Goal: Transaction & Acquisition: Purchase product/service

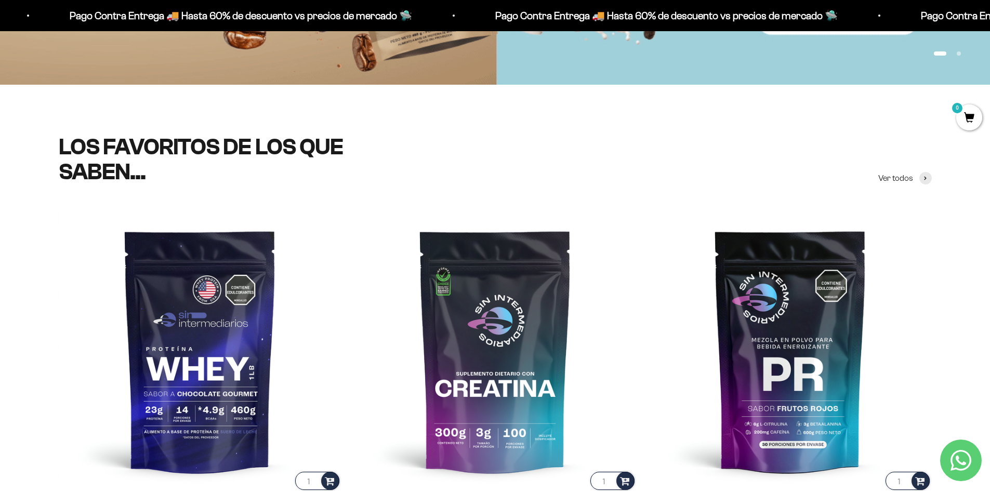
scroll to position [433, 0]
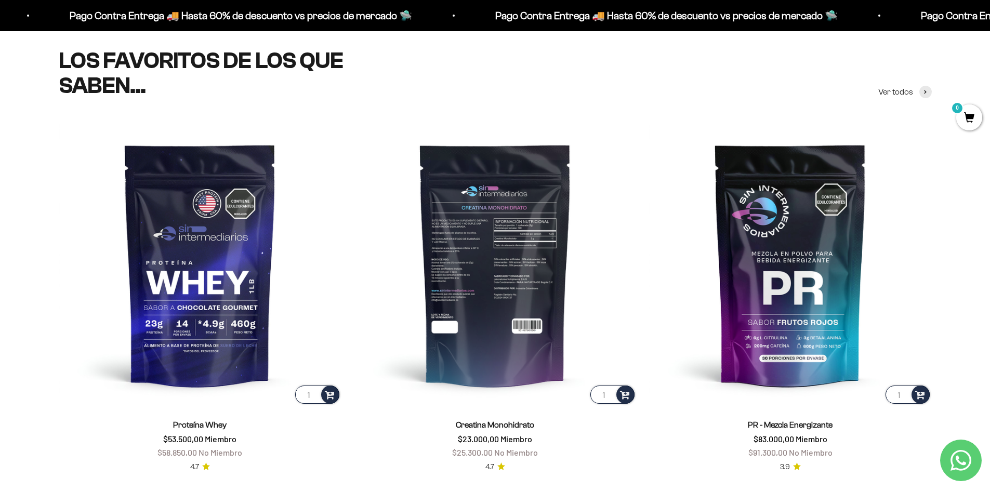
click at [502, 246] on img at bounding box center [495, 264] width 283 height 283
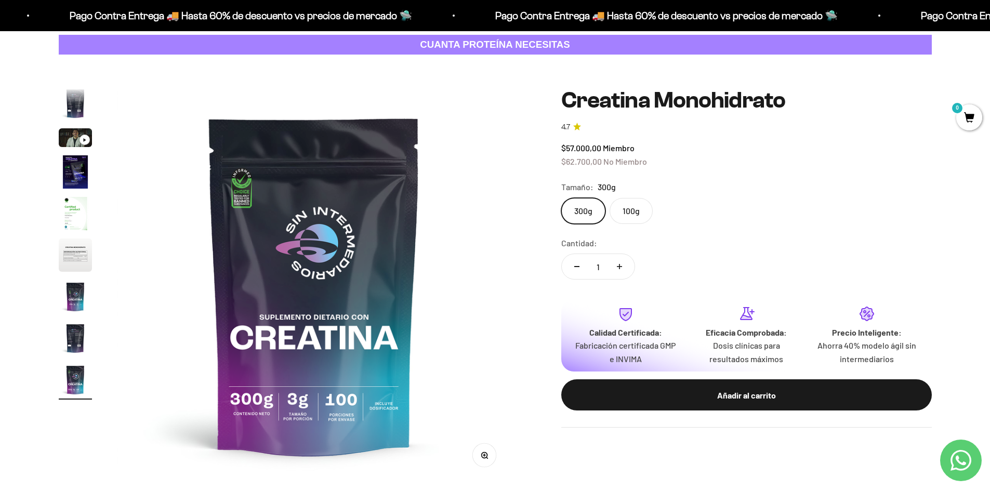
scroll to position [87, 0]
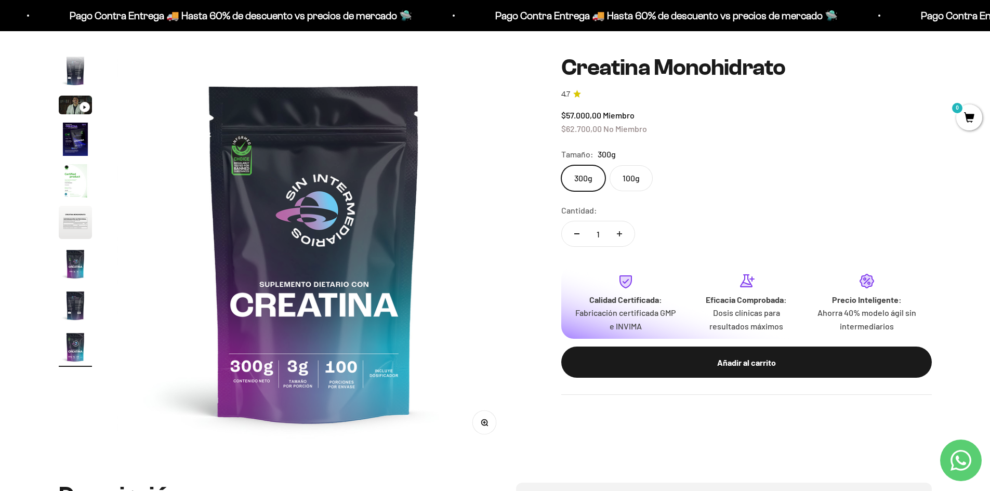
click at [68, 226] on img "Ir al artículo 6" at bounding box center [75, 222] width 33 height 33
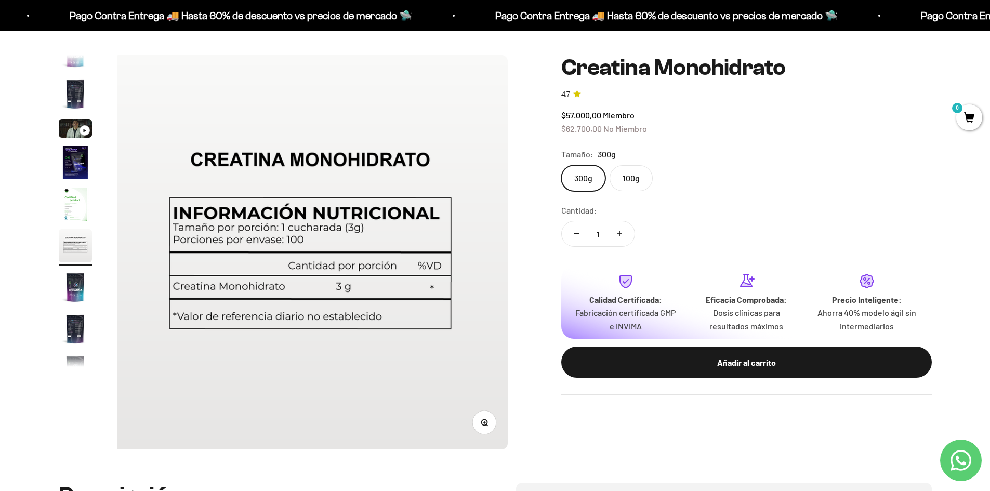
scroll to position [0, 2034]
click at [70, 206] on img "Ir al artículo 5" at bounding box center [75, 204] width 33 height 33
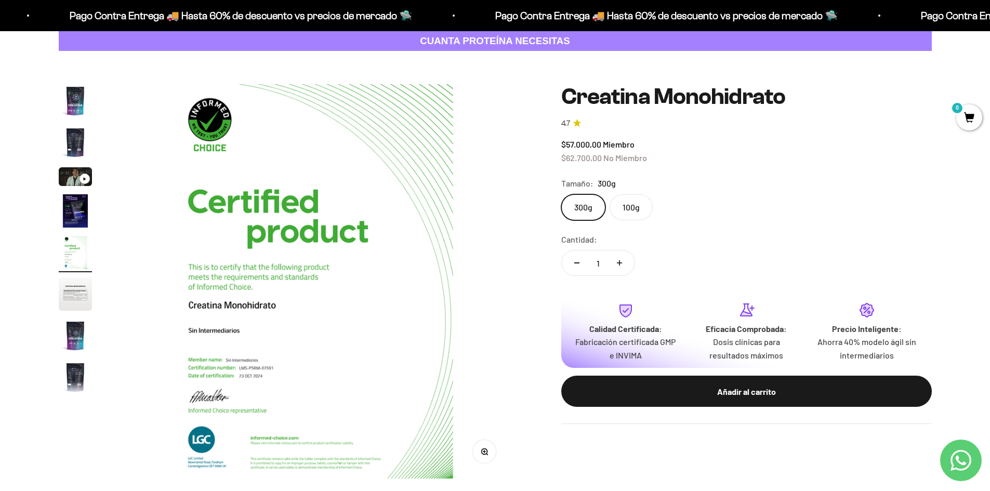
scroll to position [0, 0]
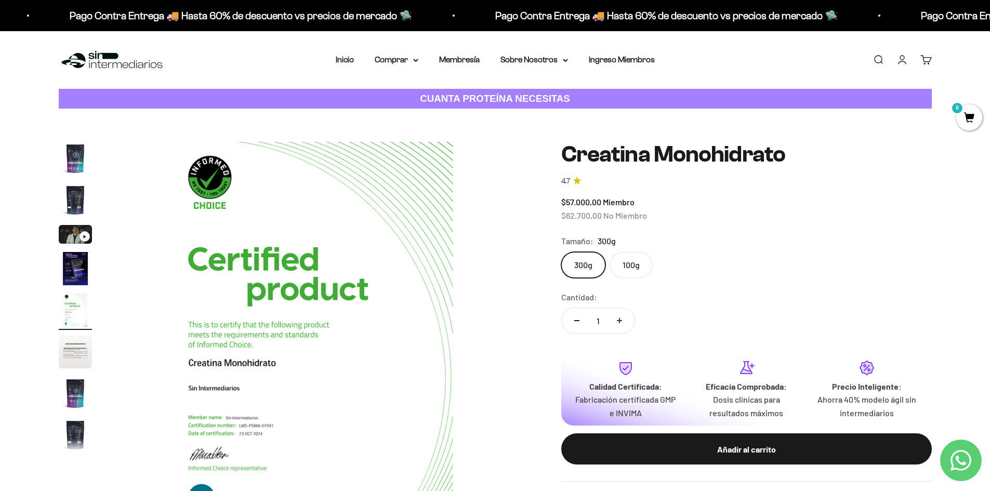
click at [78, 161] on img "Ir al artículo 1" at bounding box center [75, 158] width 33 height 33
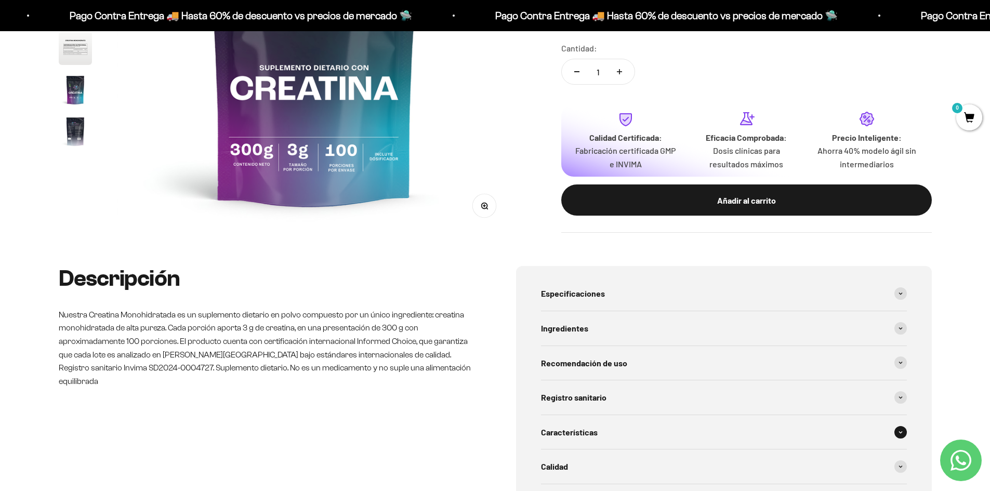
scroll to position [347, 0]
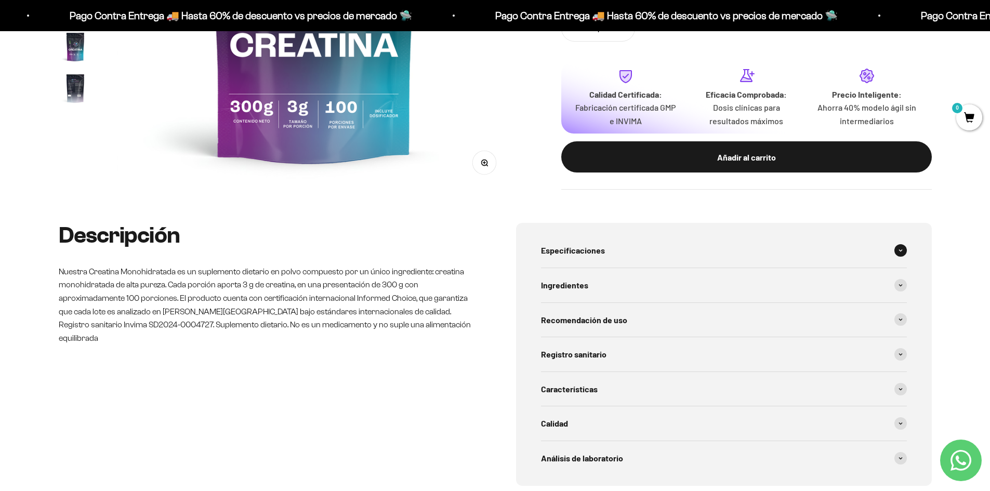
click at [896, 253] on span at bounding box center [900, 250] width 12 height 12
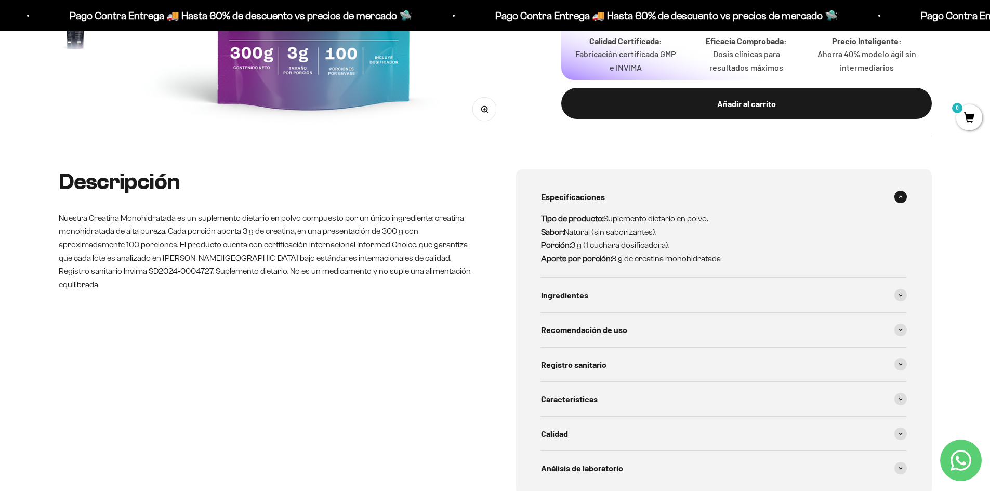
scroll to position [433, 0]
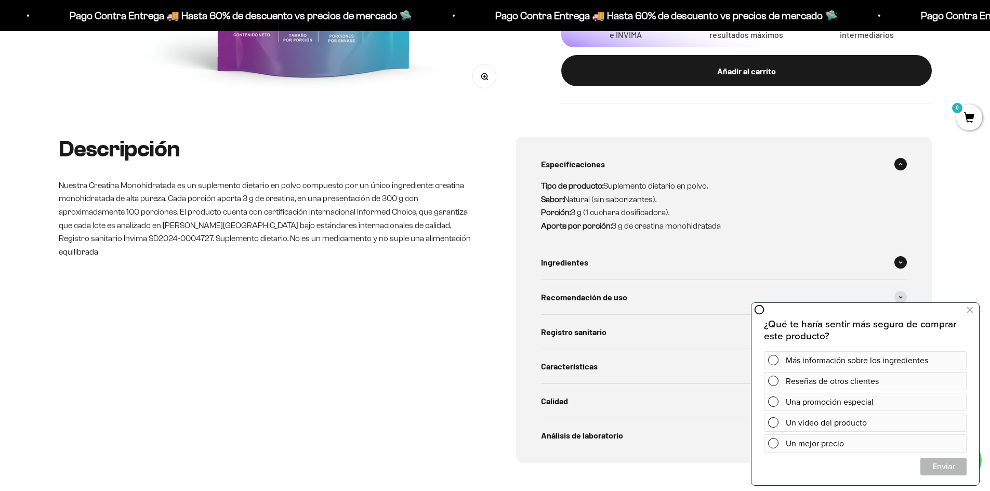
click at [893, 264] on div "Ingredientes" at bounding box center [724, 262] width 366 height 34
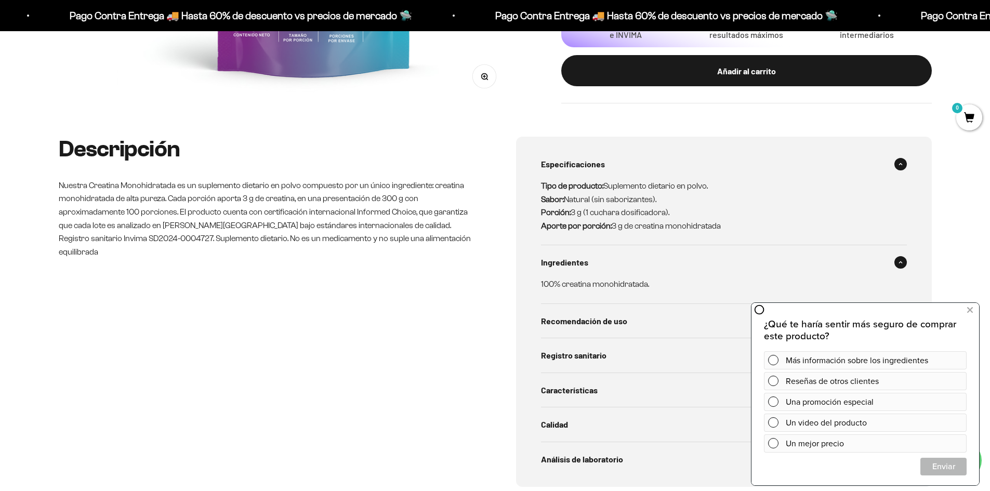
scroll to position [606, 0]
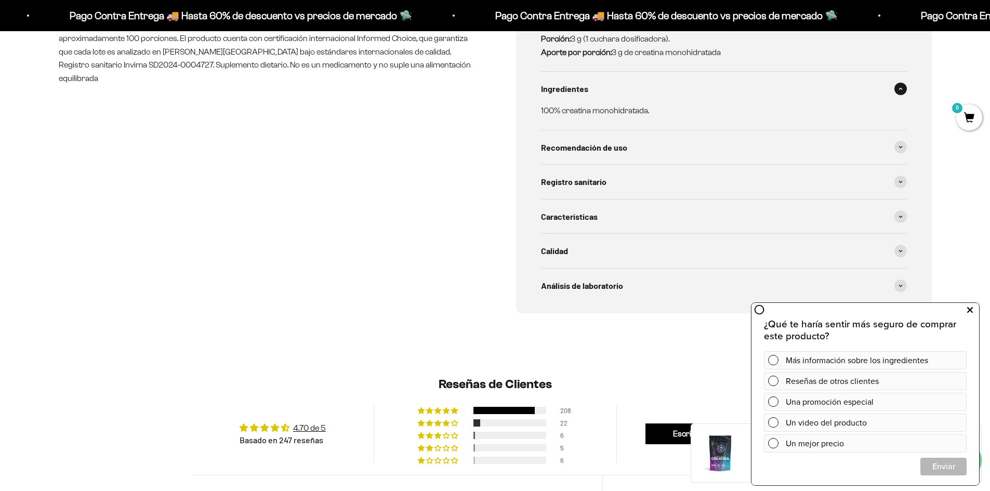
click at [973, 310] on button at bounding box center [969, 310] width 19 height 17
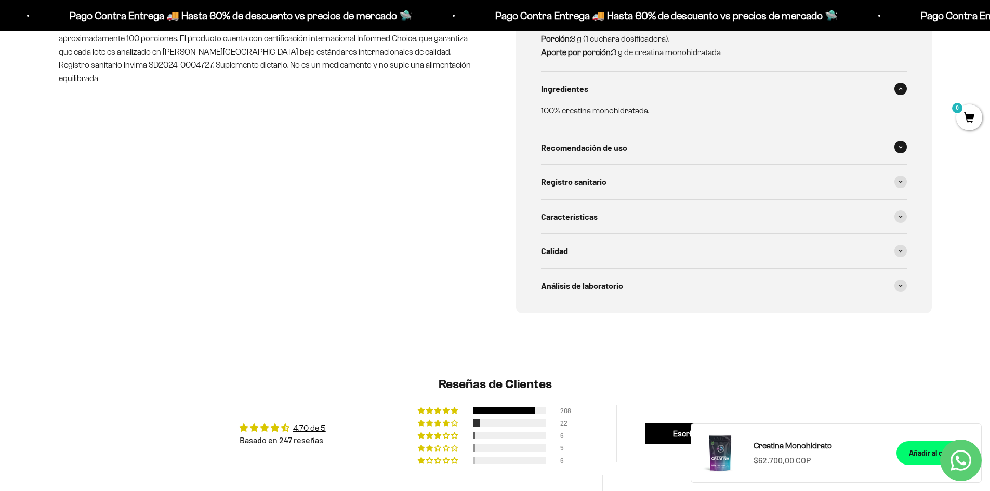
click at [902, 150] on span at bounding box center [900, 147] width 12 height 12
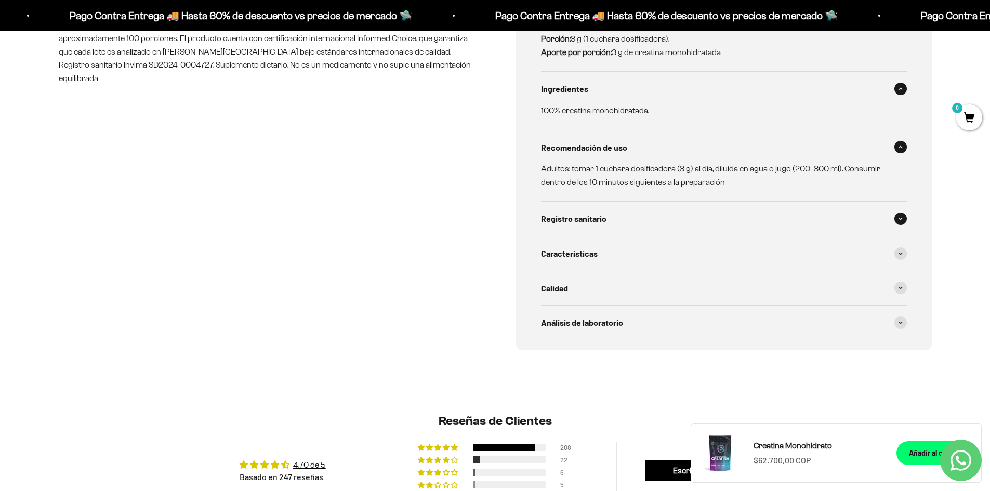
click at [901, 213] on span at bounding box center [900, 218] width 12 height 12
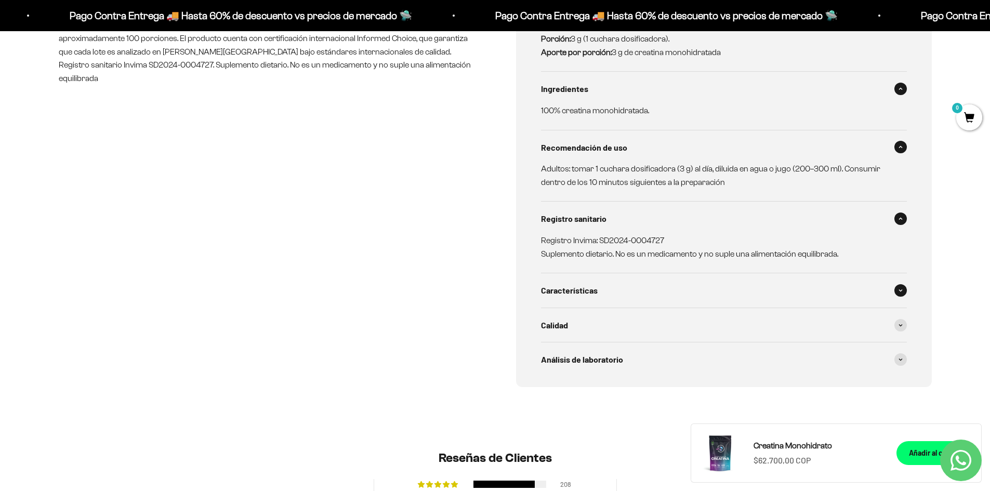
click at [901, 295] on span at bounding box center [900, 290] width 12 height 12
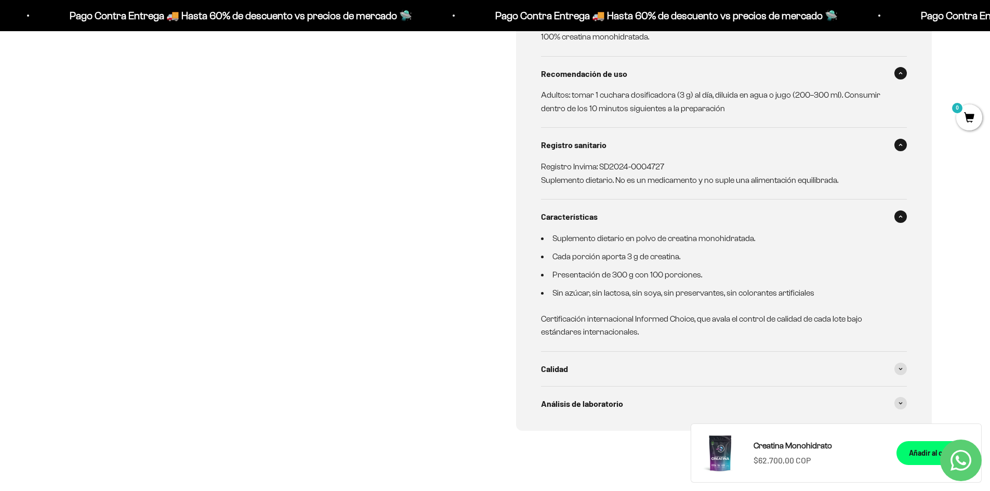
scroll to position [779, 0]
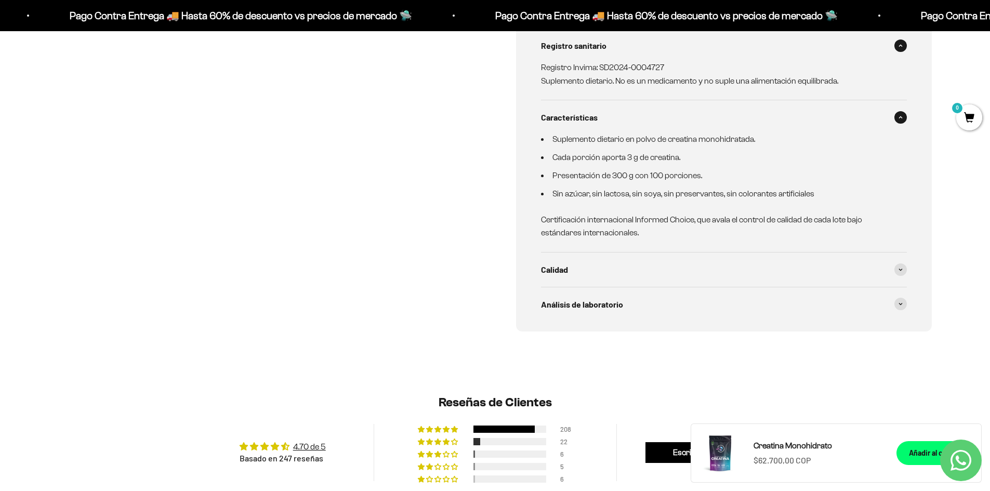
click at [332, 284] on div "Descripción Nuestra Creatina Monohidratada es un suplemento dietario en polvo c…" at bounding box center [267, 60] width 416 height 541
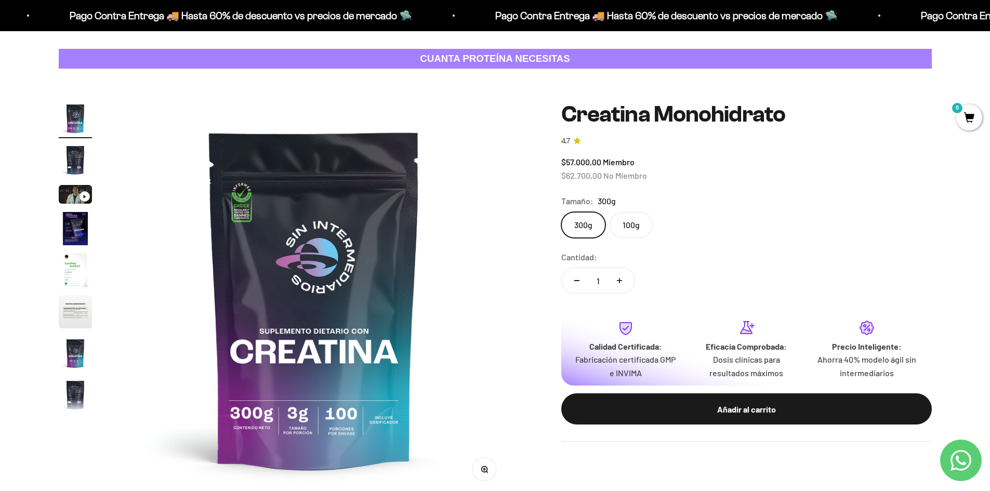
scroll to position [0, 0]
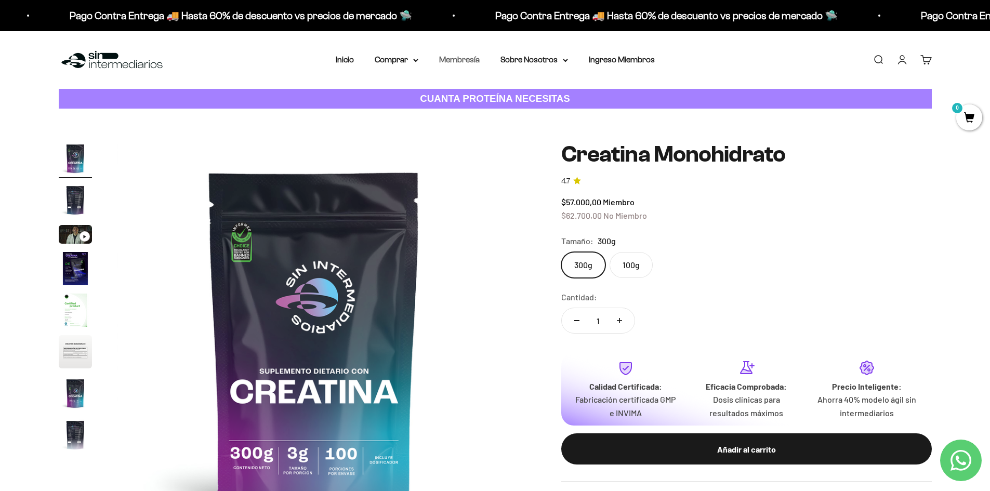
click at [442, 61] on link "Membresía" at bounding box center [459, 59] width 41 height 9
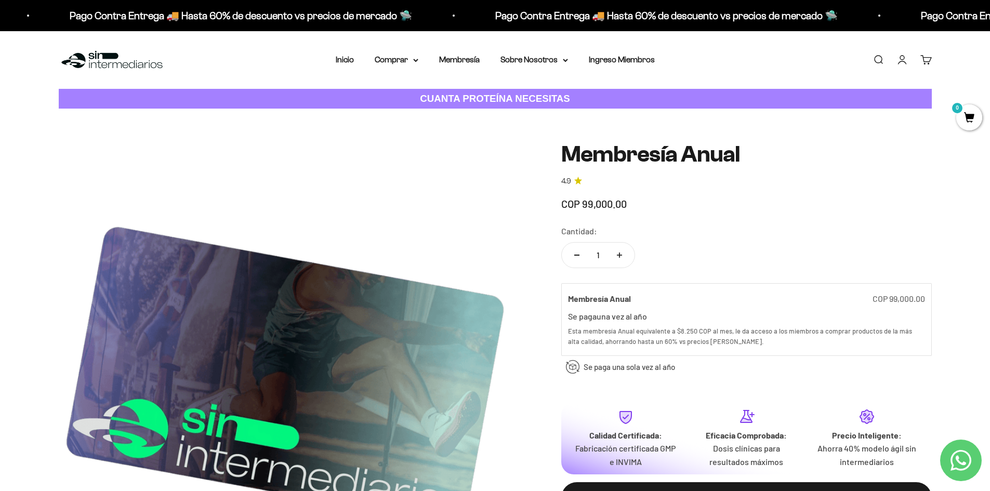
click at [480, 99] on strong "CUANTA PROTEÍNA NECESITAS" at bounding box center [495, 98] width 150 height 11
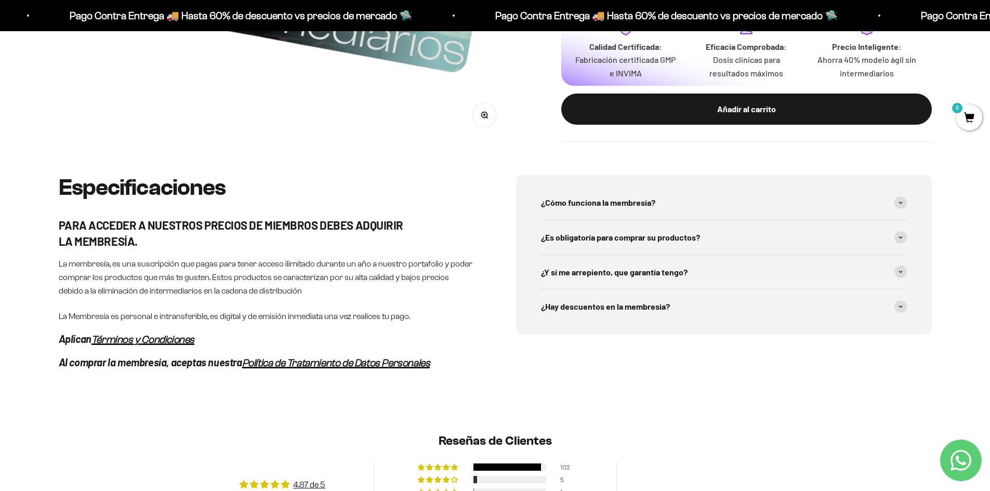
scroll to position [520, 0]
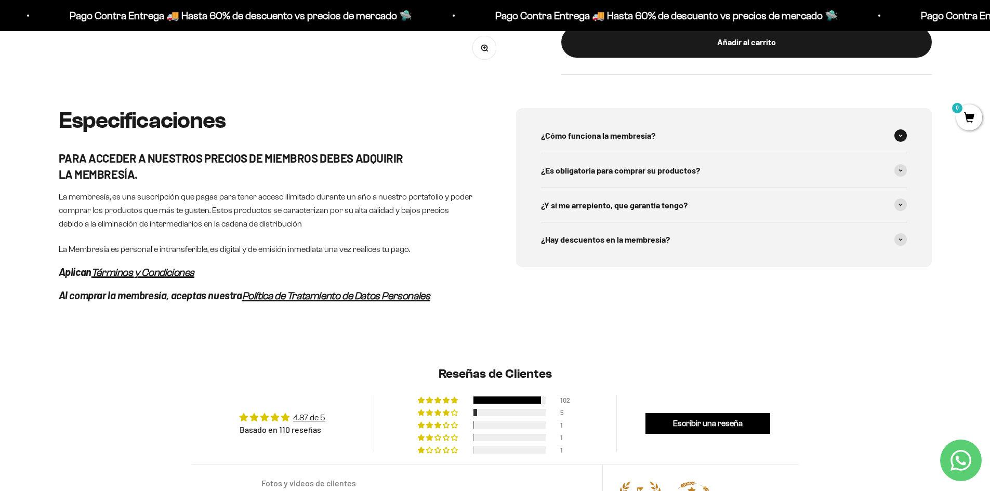
click at [596, 131] on span "¿Cómo funciona la membresía?" at bounding box center [598, 136] width 114 height 14
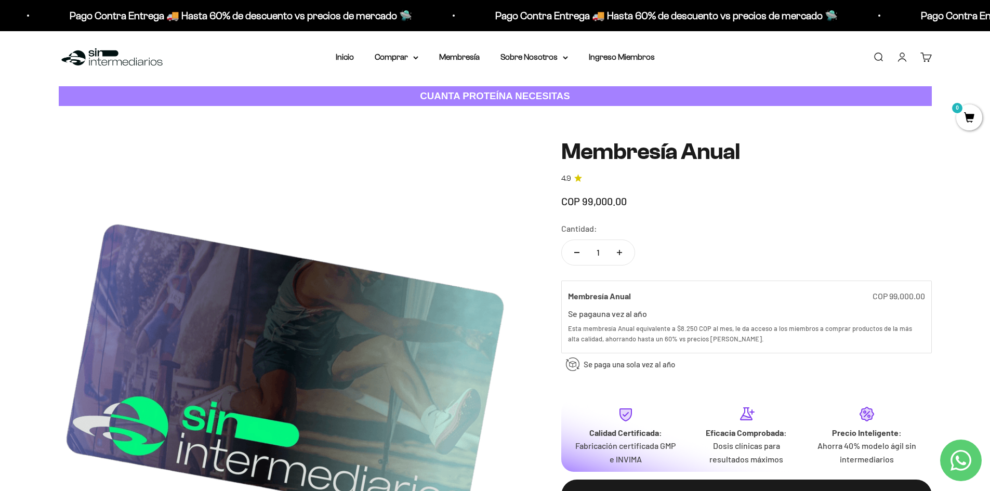
scroll to position [0, 0]
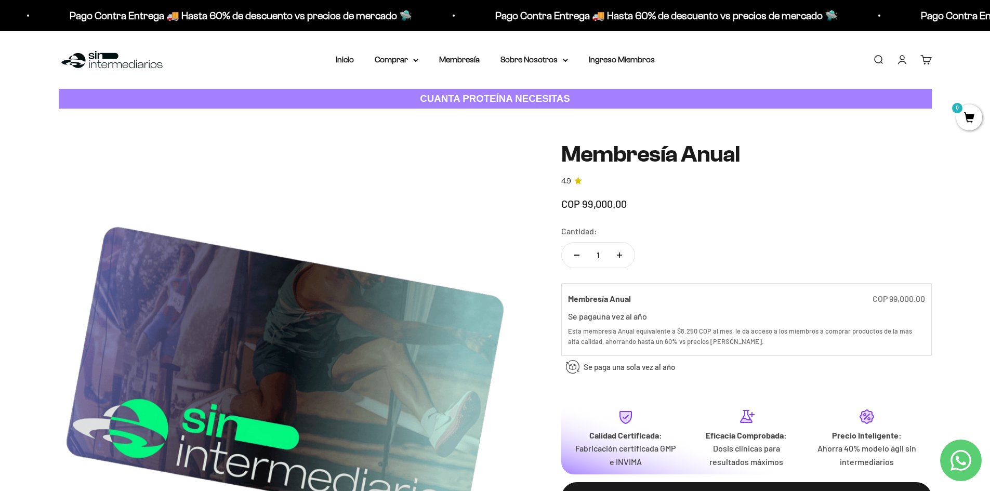
click at [334, 59] on div "Menú Buscar Inicio Comprar Proteínas Ver Todos Whey Iso Vegan Pancakes Pre-Entr…" at bounding box center [495, 60] width 990 height 58
click at [344, 60] on link "Inicio" at bounding box center [345, 59] width 18 height 9
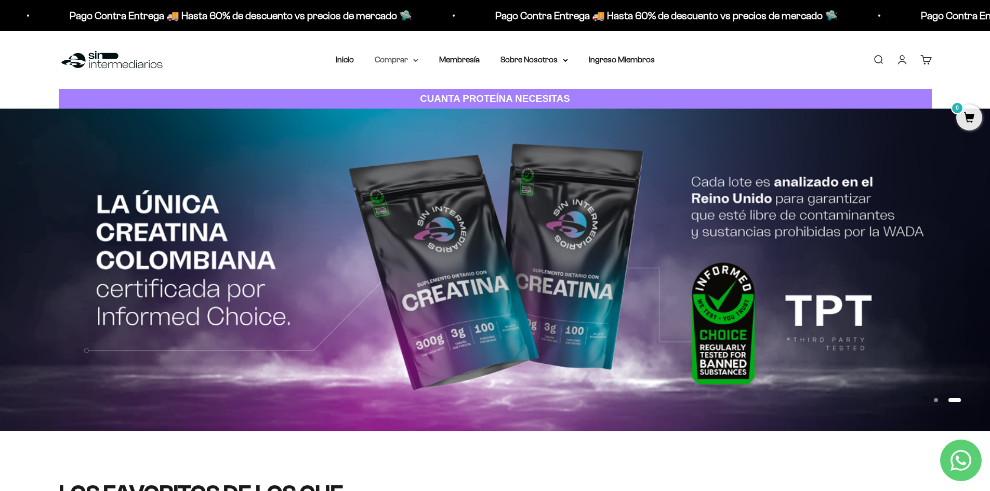
click at [416, 62] on summary "Comprar" at bounding box center [397, 60] width 44 height 14
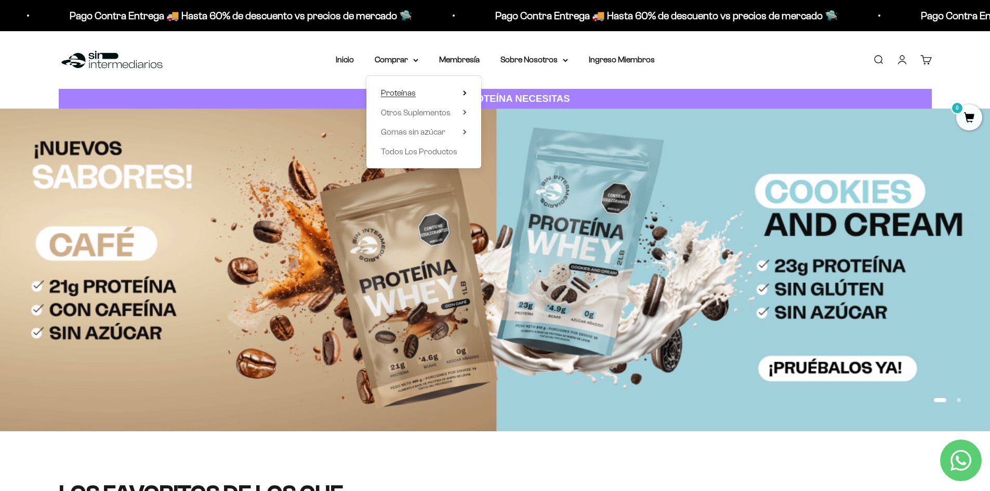
click at [461, 93] on summary "Proteínas" at bounding box center [424, 93] width 86 height 14
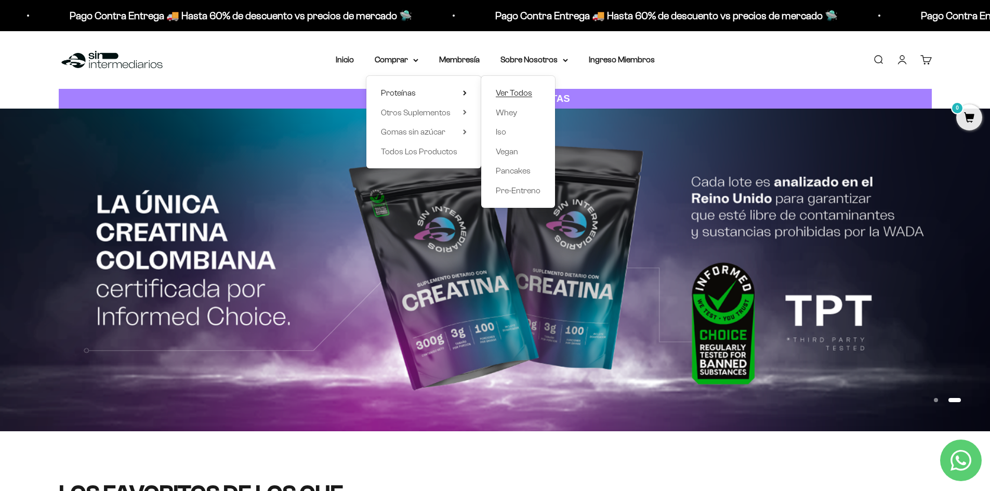
click at [517, 91] on span "Ver Todos" at bounding box center [514, 92] width 36 height 9
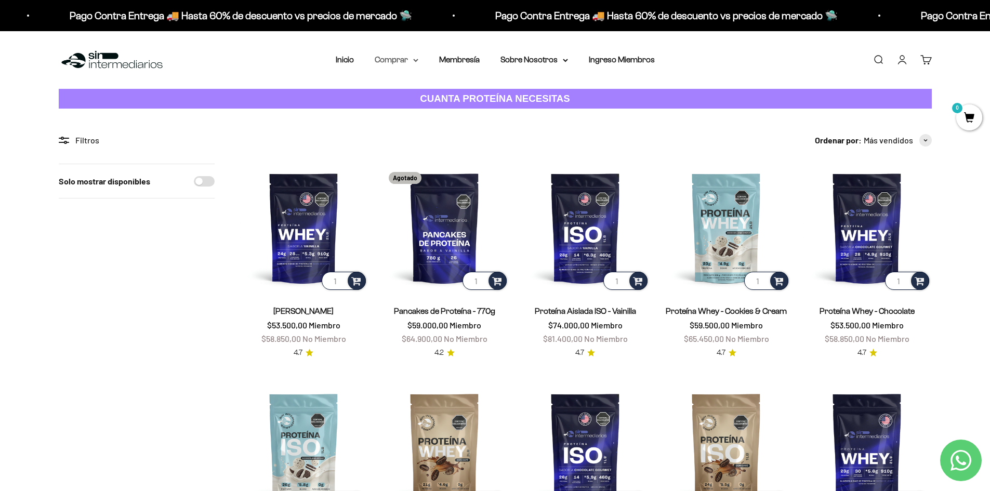
click at [396, 62] on summary "Comprar" at bounding box center [397, 60] width 44 height 14
click at [550, 57] on summary "Sobre Nosotros" at bounding box center [534, 60] width 68 height 14
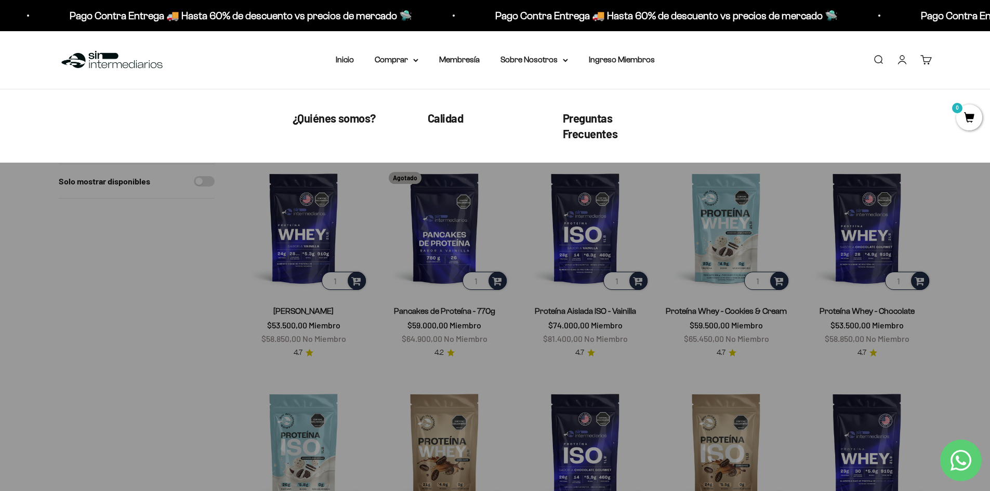
click at [620, 54] on li "Ingreso Miembros" at bounding box center [622, 60] width 66 height 14
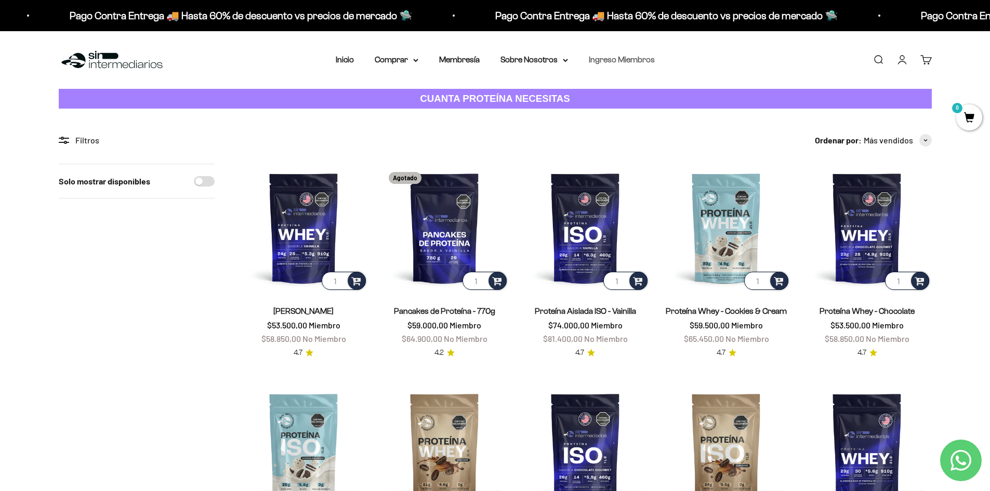
click at [621, 60] on link "Ingreso Miembros" at bounding box center [622, 59] width 66 height 9
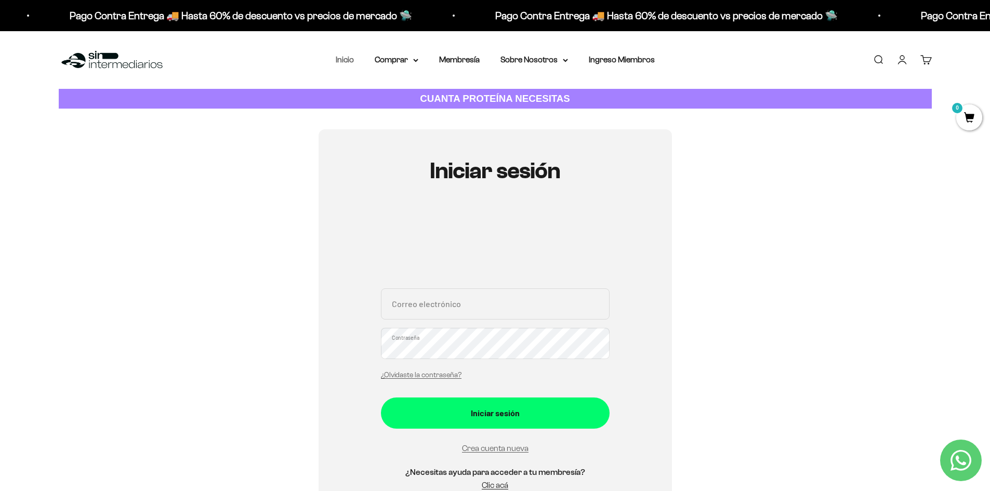
click at [346, 62] on link "Inicio" at bounding box center [345, 59] width 18 height 9
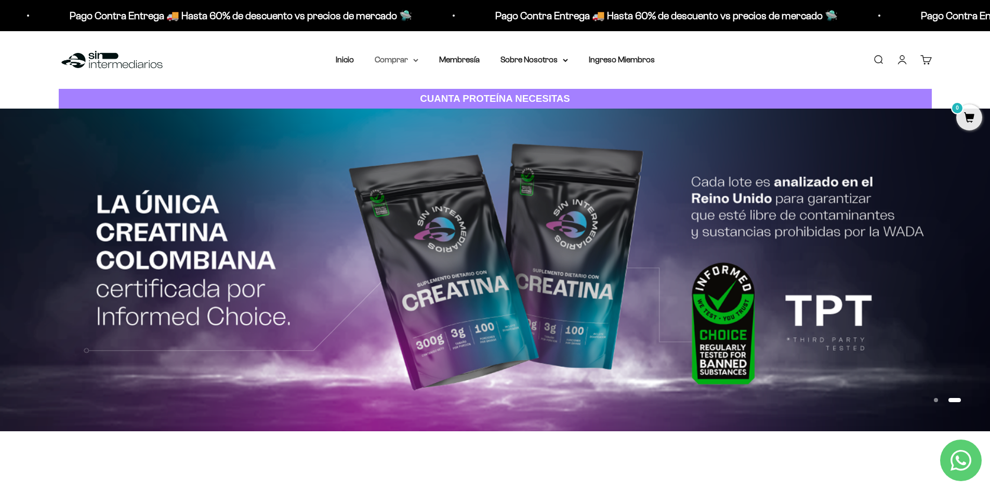
click at [392, 63] on summary "Comprar" at bounding box center [397, 60] width 44 height 14
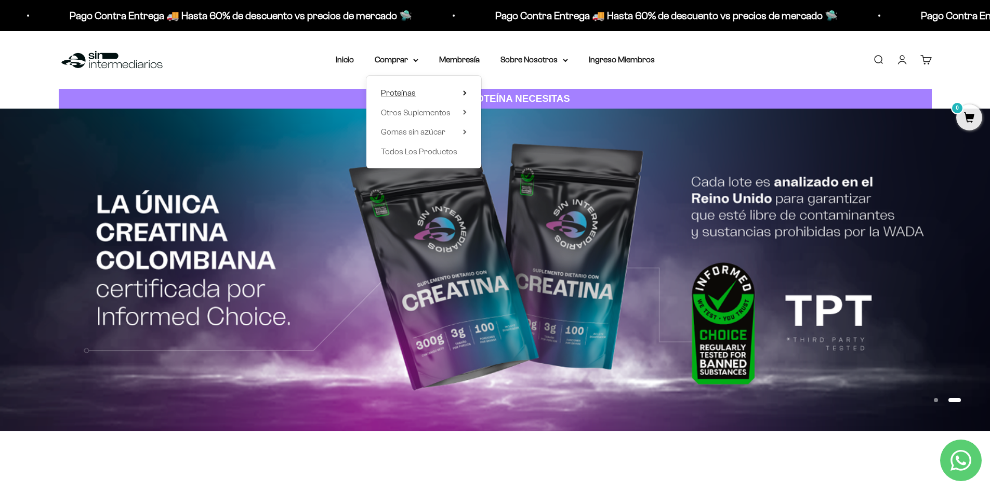
click at [389, 92] on span "Proteínas" at bounding box center [398, 92] width 35 height 9
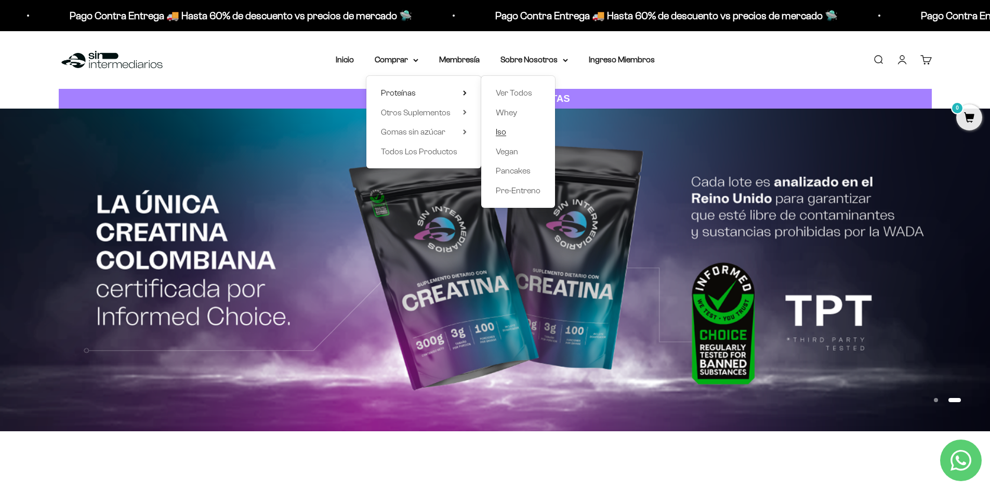
click at [505, 135] on span "Iso" at bounding box center [501, 131] width 10 height 9
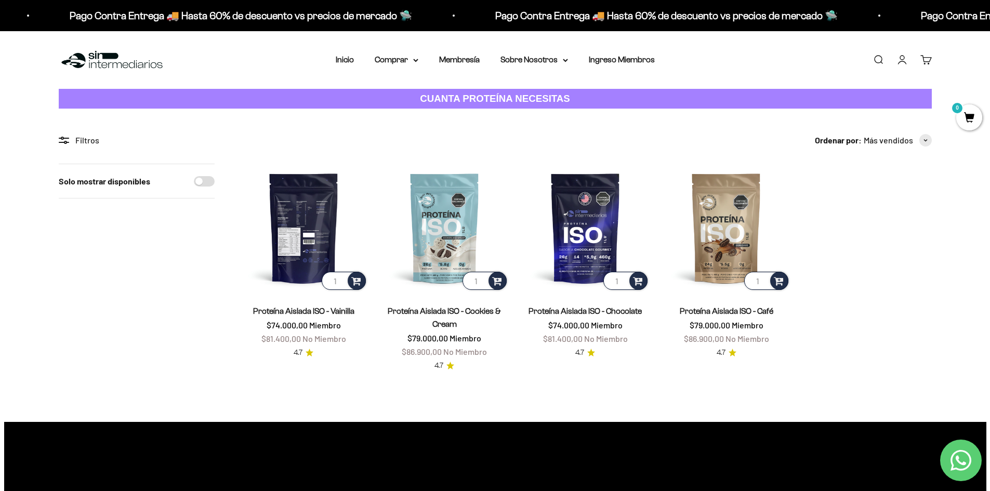
click at [285, 242] on img at bounding box center [303, 228] width 128 height 128
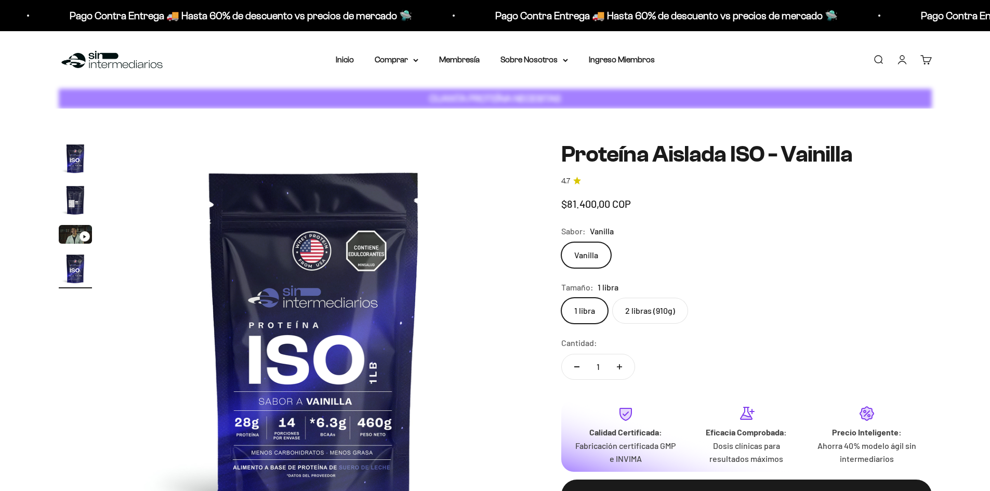
scroll to position [0, 1221]
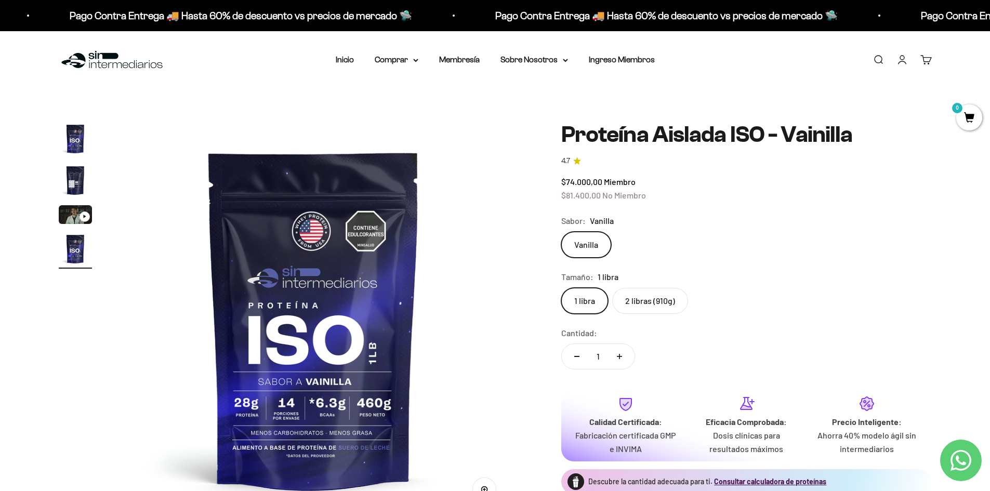
click at [646, 306] on label "2 libras (910g)" at bounding box center [650, 301] width 76 height 26
click at [561, 288] on input "2 libras (910g)" at bounding box center [561, 287] width 1 height 1
click at [76, 255] on img "Ir al artículo 4" at bounding box center [75, 248] width 33 height 33
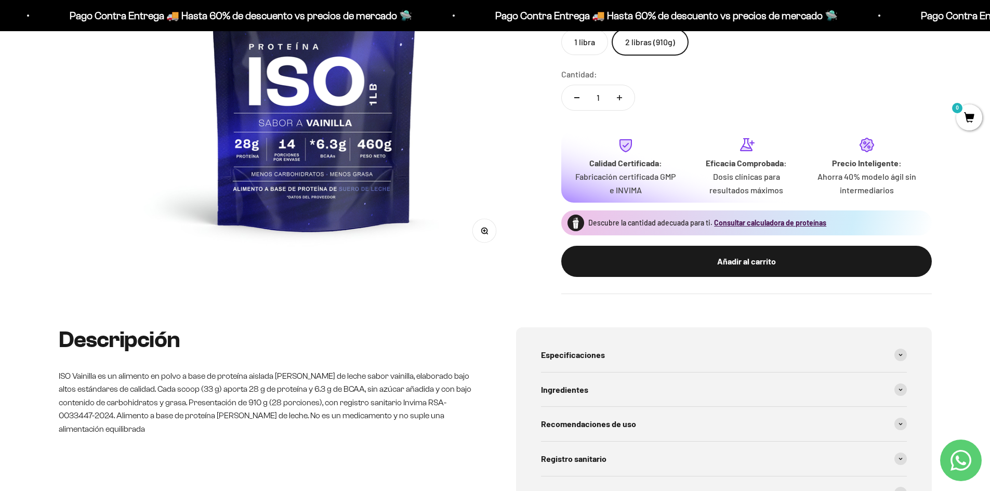
scroll to position [347, 0]
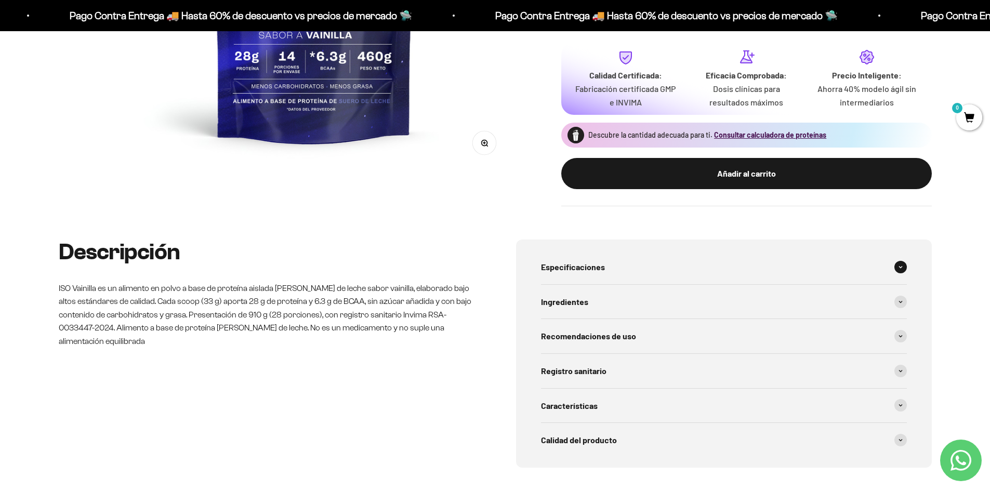
click at [618, 271] on div "Especificaciones" at bounding box center [724, 267] width 366 height 34
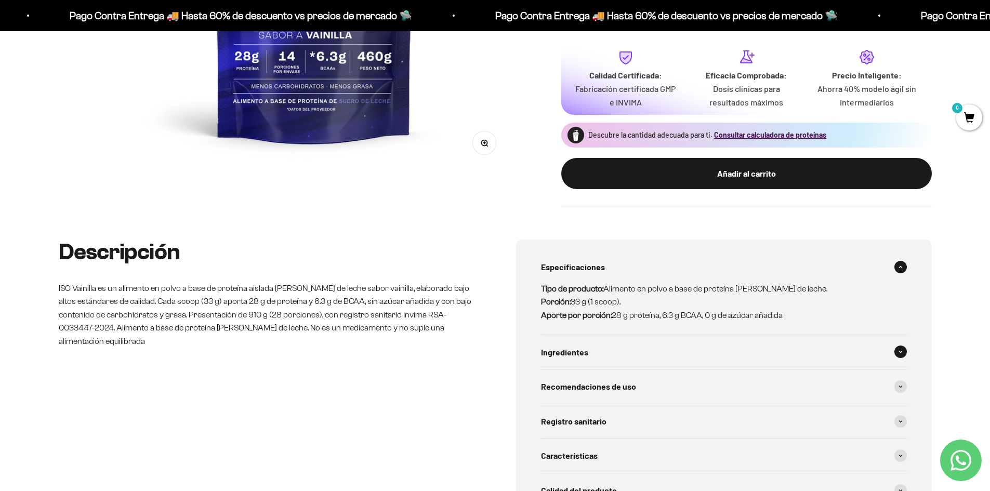
click at [562, 355] on span "Ingredientes" at bounding box center [564, 352] width 47 height 14
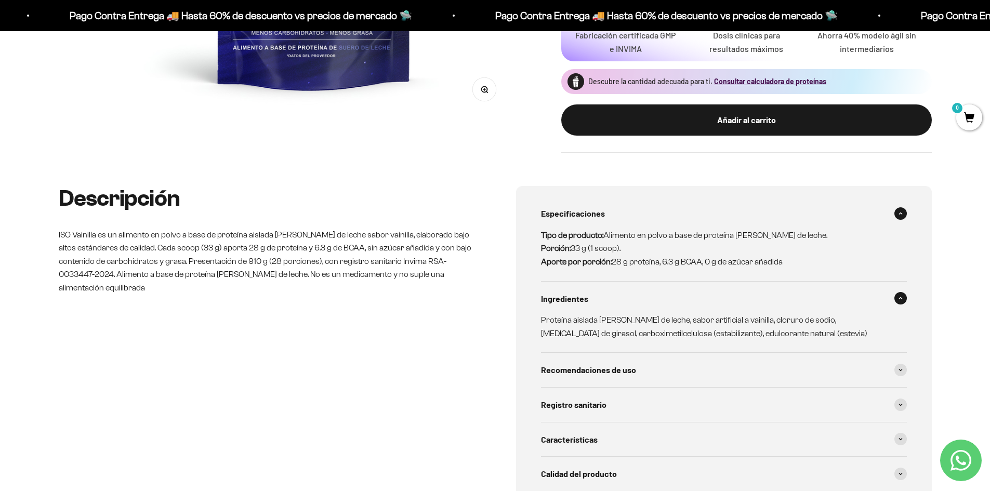
scroll to position [433, 0]
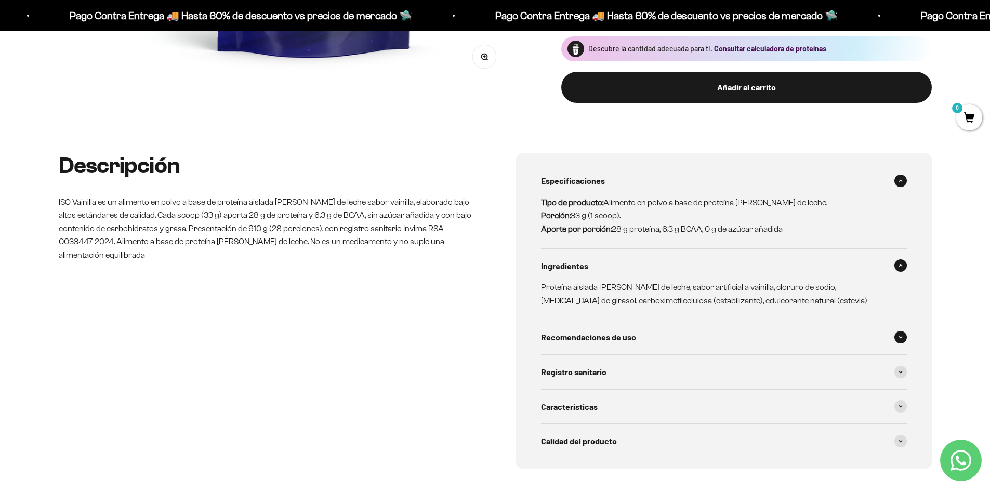
click at [577, 343] on span "Recomendaciones de uso" at bounding box center [588, 337] width 95 height 14
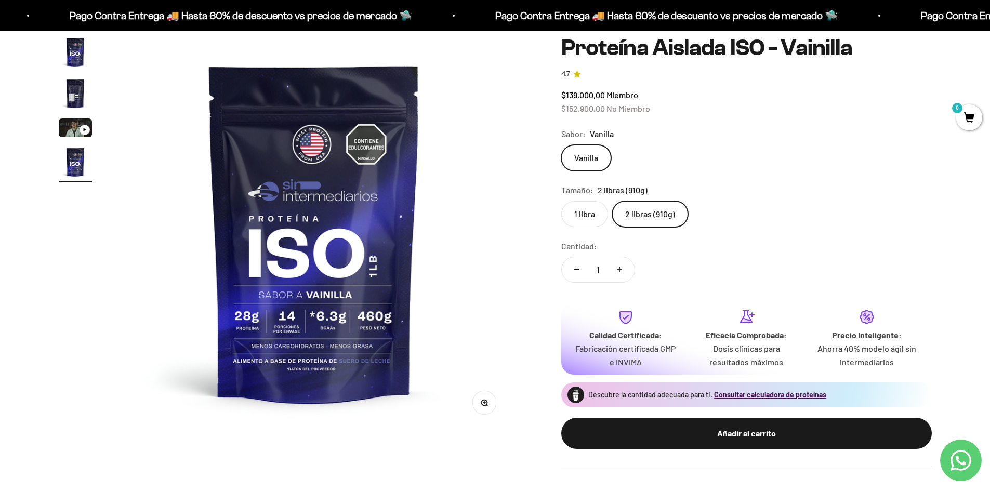
scroll to position [0, 0]
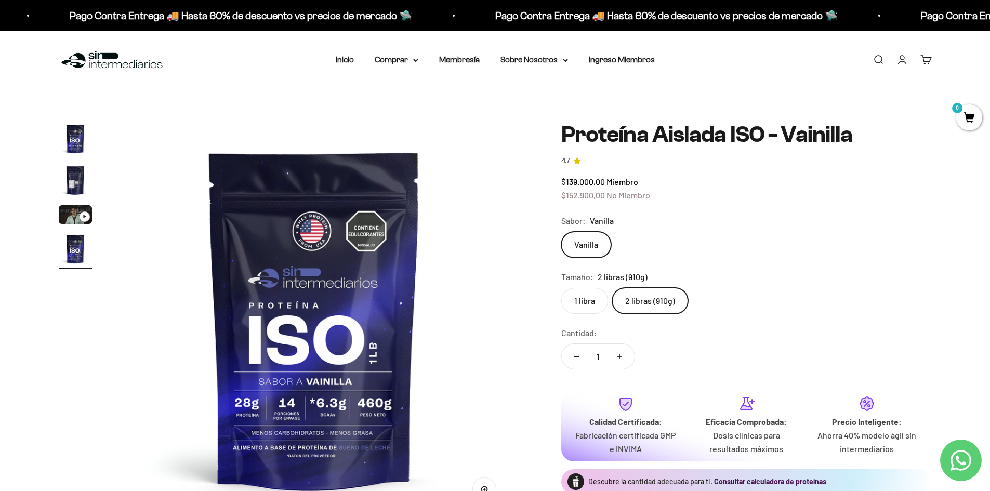
click at [75, 140] on img "Ir al artículo 1" at bounding box center [75, 138] width 33 height 33
click at [70, 257] on img "Ir al artículo 4" at bounding box center [75, 248] width 33 height 33
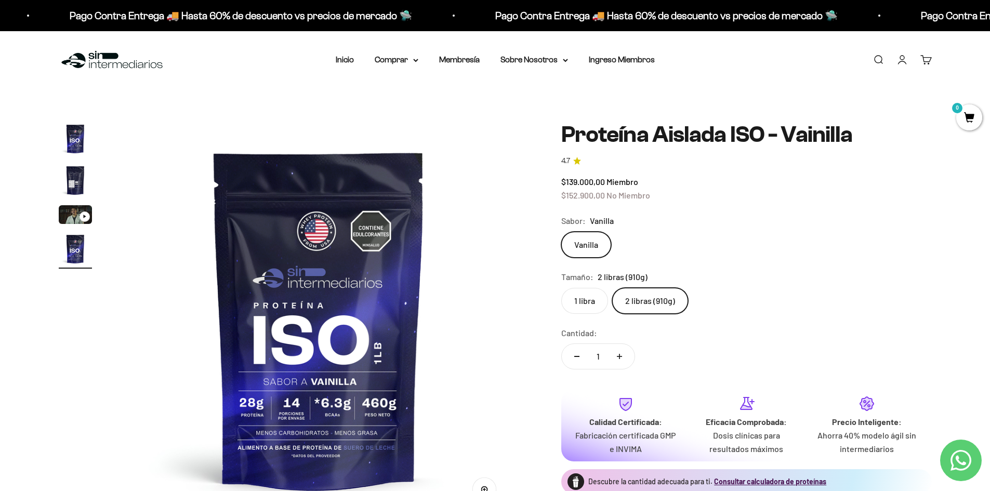
scroll to position [0, 1220]
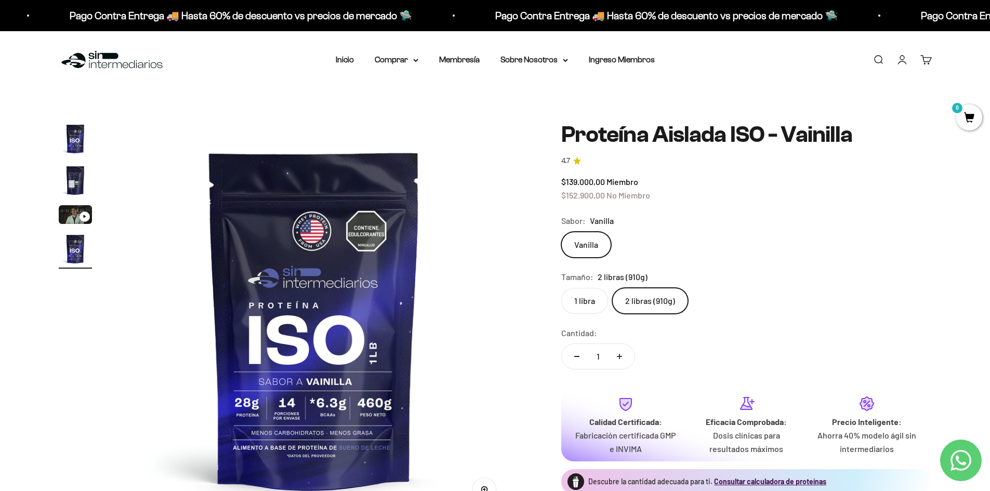
click at [299, 338] on img at bounding box center [314, 319] width 394 height 394
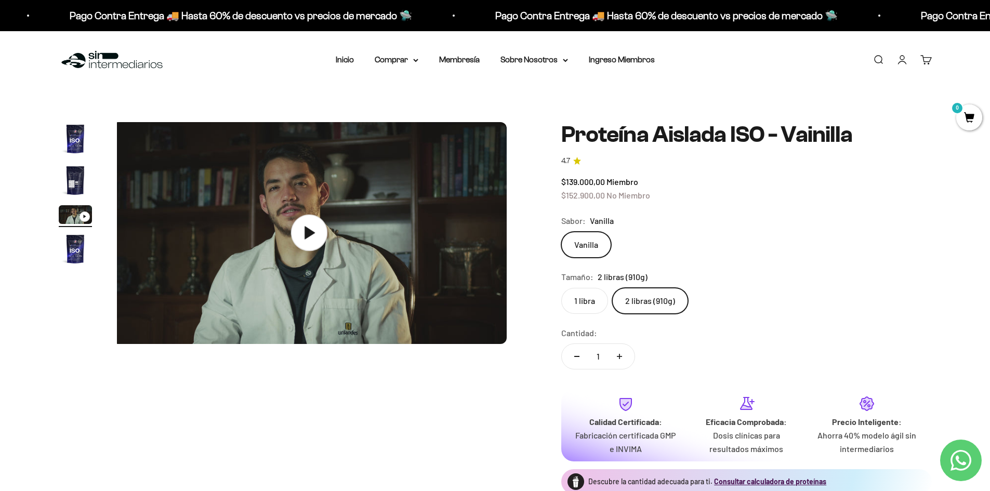
scroll to position [0, 814]
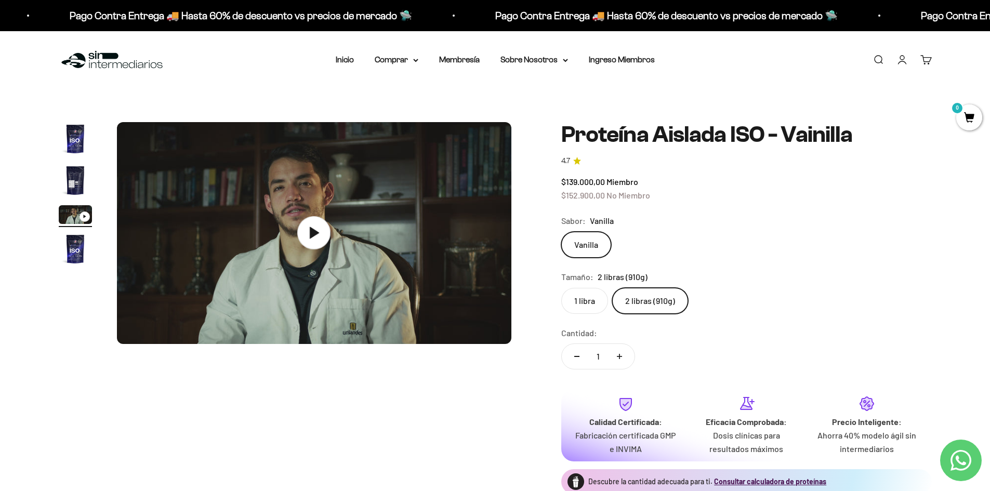
click at [65, 139] on img "Ir al artículo 1" at bounding box center [75, 138] width 33 height 33
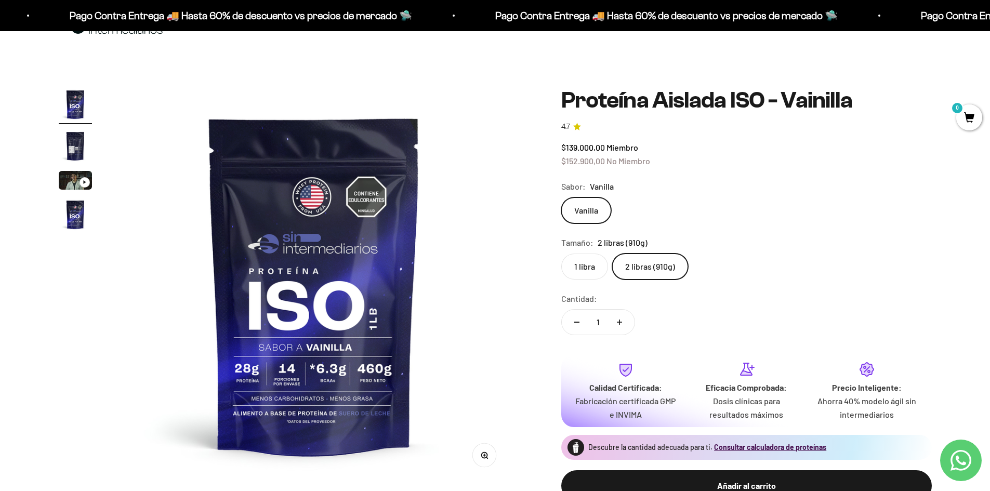
scroll to position [0, 0]
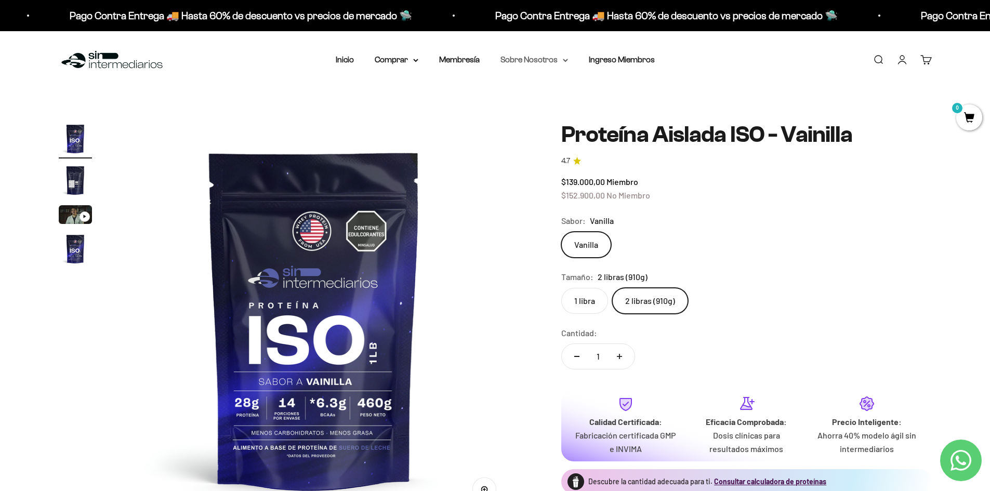
click at [547, 60] on summary "Sobre Nosotros" at bounding box center [534, 60] width 68 height 14
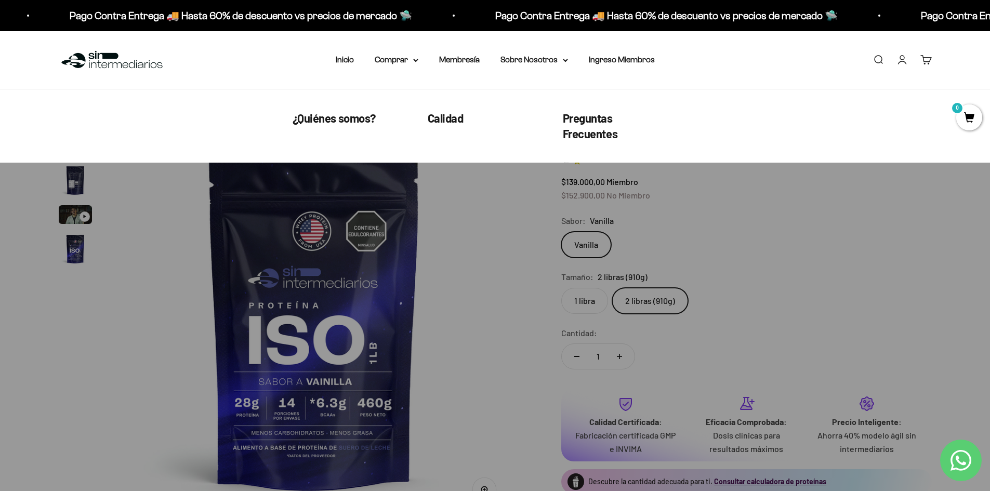
click at [803, 76] on div "Menú Buscar Inicio Comprar Proteínas Ver Todos Whey Iso Vegan Pancakes Pre-Entr…" at bounding box center [495, 60] width 990 height 58
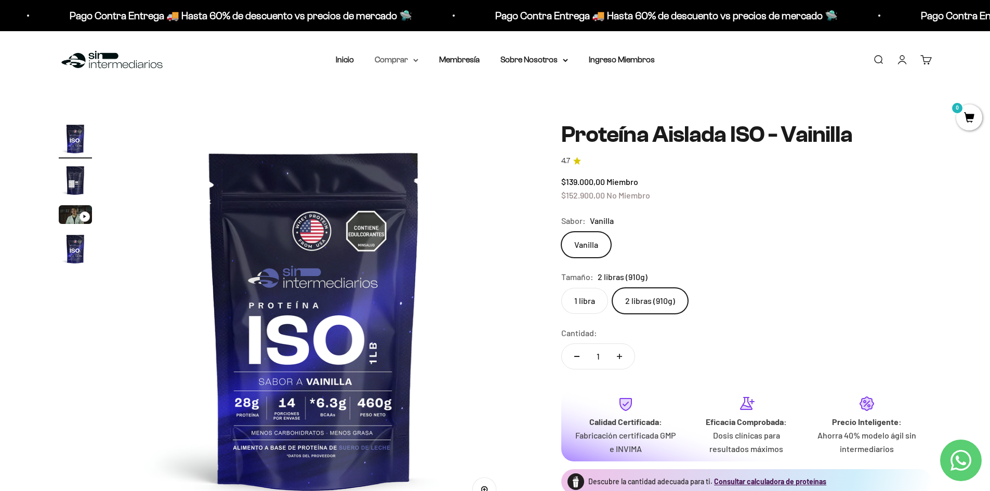
click at [397, 63] on summary "Comprar" at bounding box center [397, 60] width 44 height 14
click at [420, 108] on span "Otros Suplementos" at bounding box center [416, 112] width 70 height 9
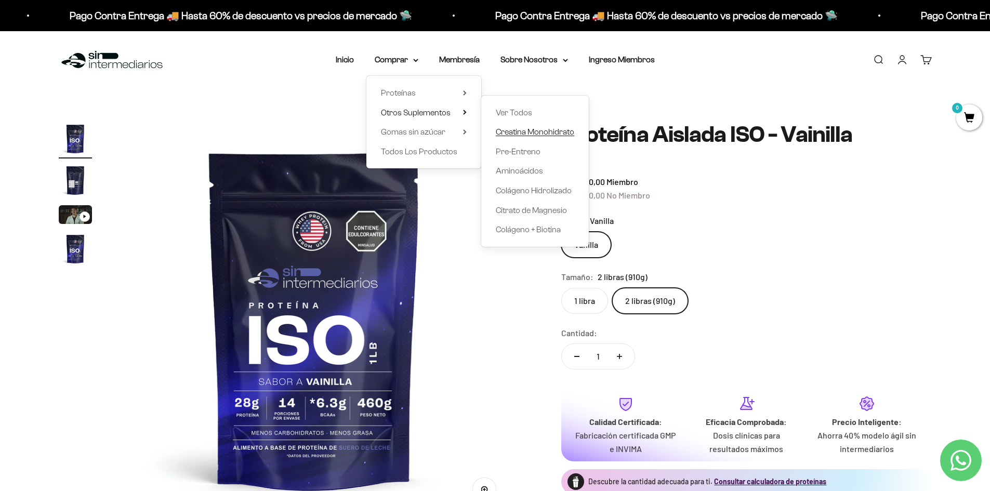
click at [543, 131] on span "Creatina Monohidrato" at bounding box center [535, 131] width 78 height 9
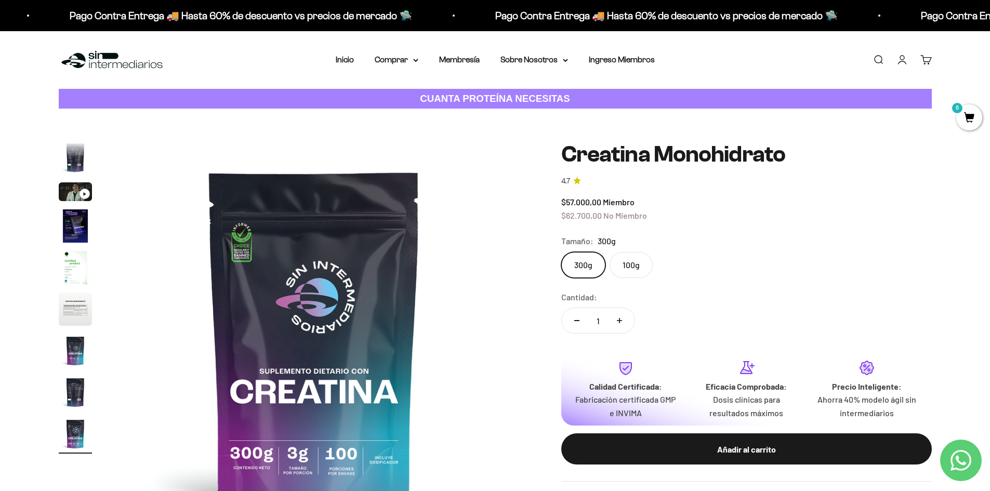
click at [482, 101] on strong "CUANTA PROTEÍNA NECESITAS" at bounding box center [495, 98] width 150 height 11
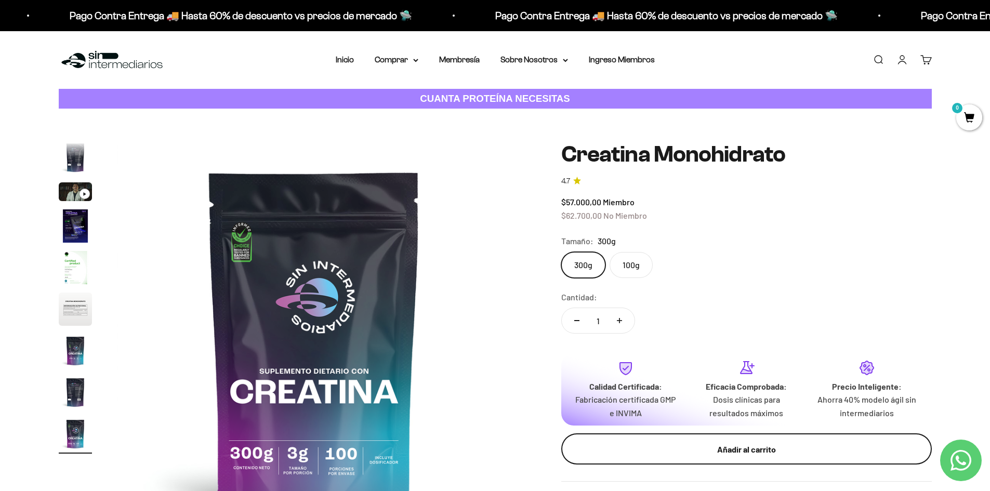
click at [688, 453] on div "Añadir al carrito" at bounding box center [746, 450] width 329 height 14
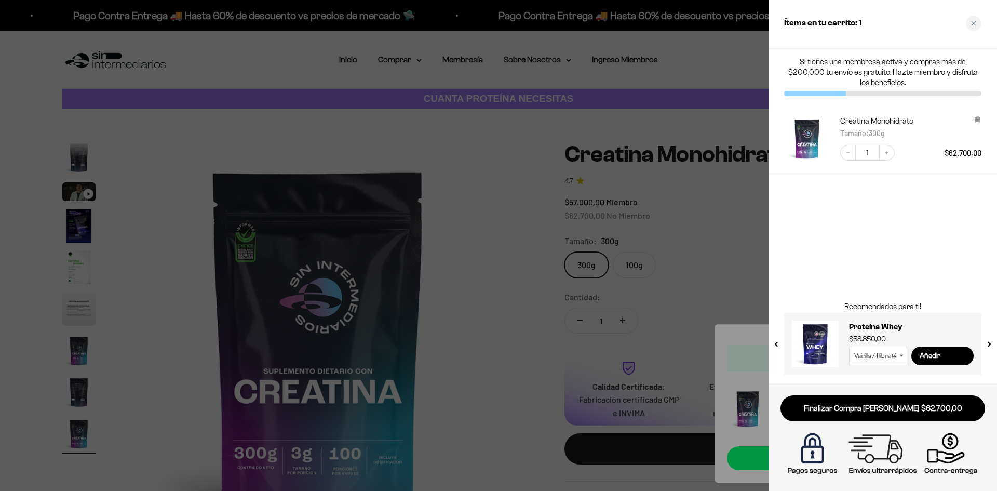
click at [514, 190] on div at bounding box center [498, 245] width 997 height 491
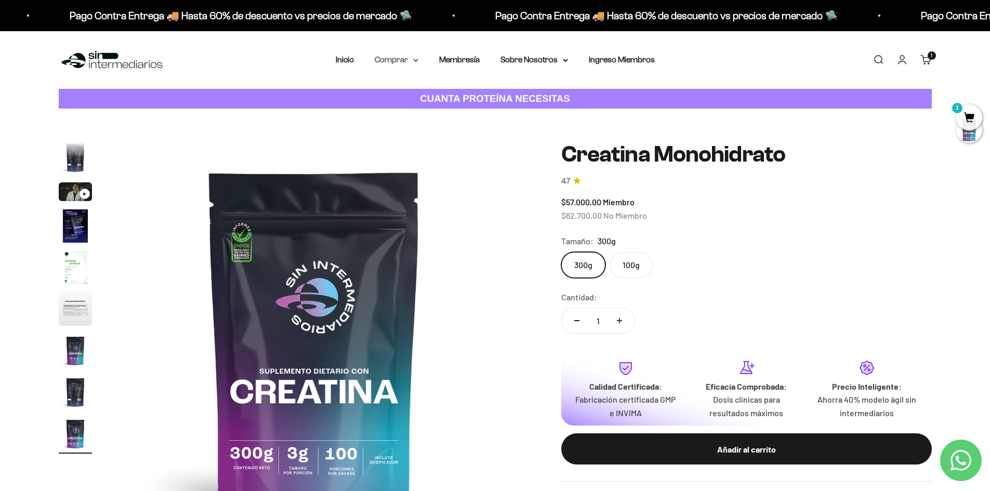
click at [381, 60] on summary "Comprar" at bounding box center [397, 60] width 44 height 14
click at [391, 90] on span "Proteínas" at bounding box center [398, 92] width 35 height 9
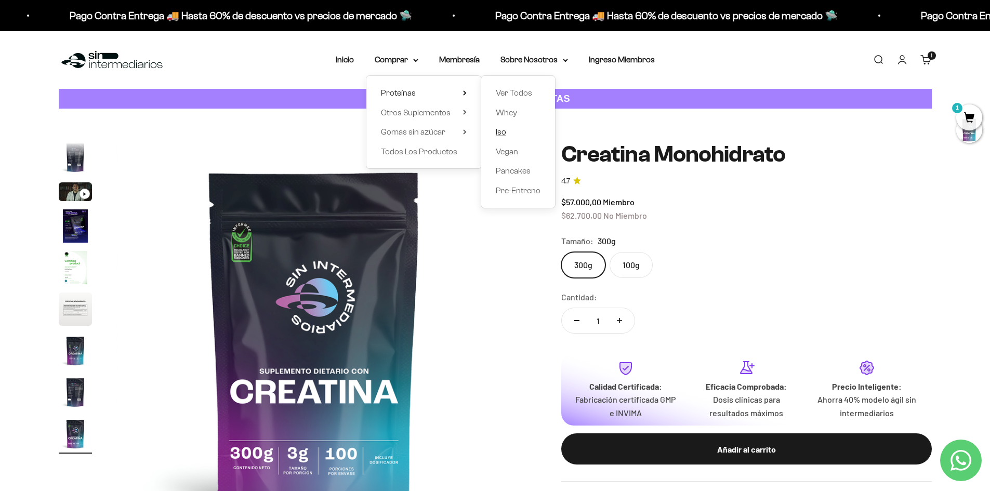
click at [496, 136] on span "Iso" at bounding box center [501, 131] width 10 height 9
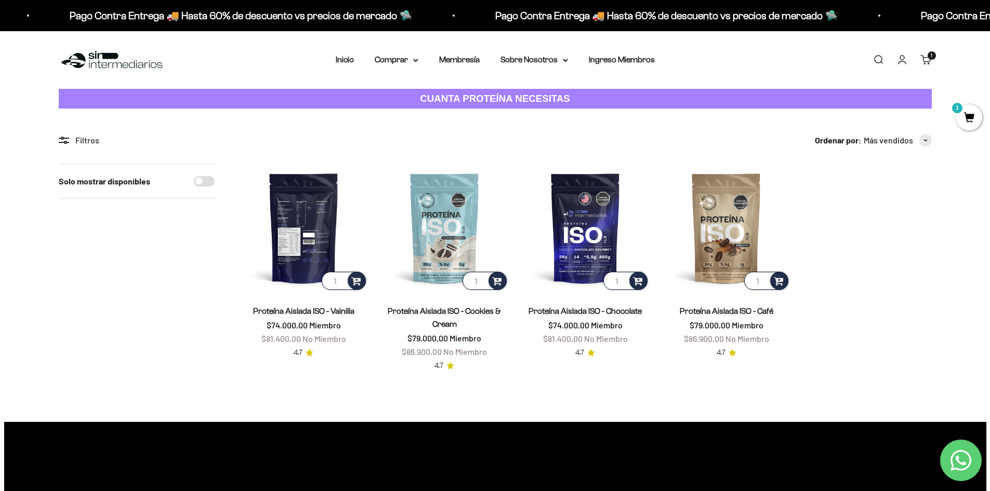
click at [299, 217] on img at bounding box center [303, 228] width 128 height 128
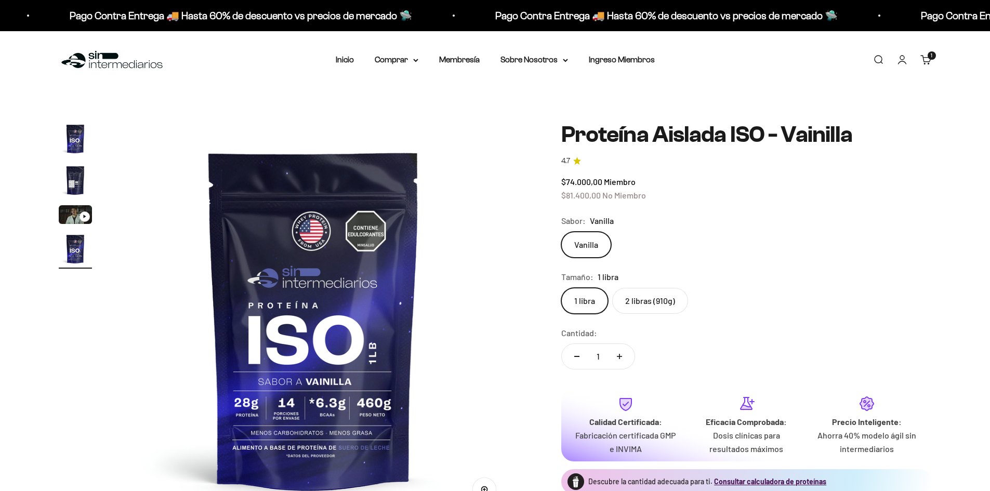
scroll to position [0, 1220]
click at [657, 305] on label "2 libras (910g)" at bounding box center [650, 301] width 76 height 26
click at [561, 288] on input "2 libras (910g)" at bounding box center [561, 287] width 1 height 1
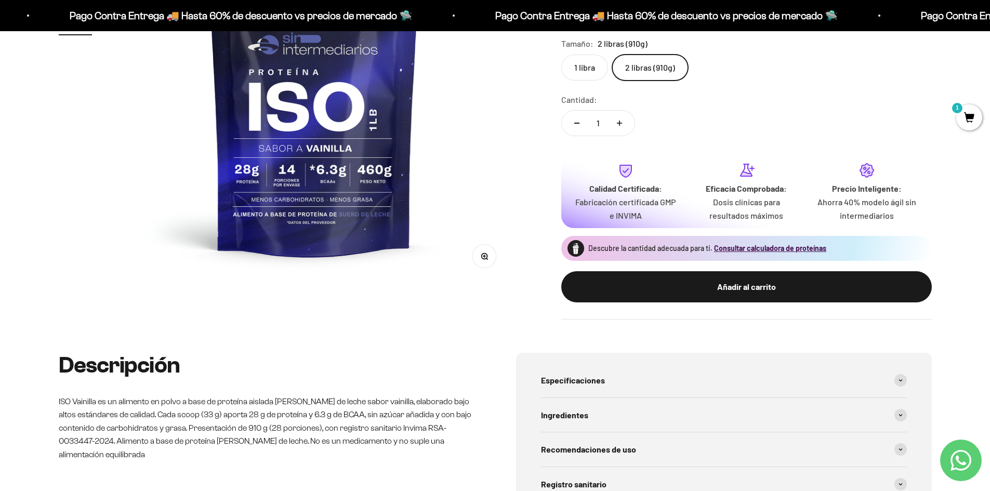
scroll to position [260, 0]
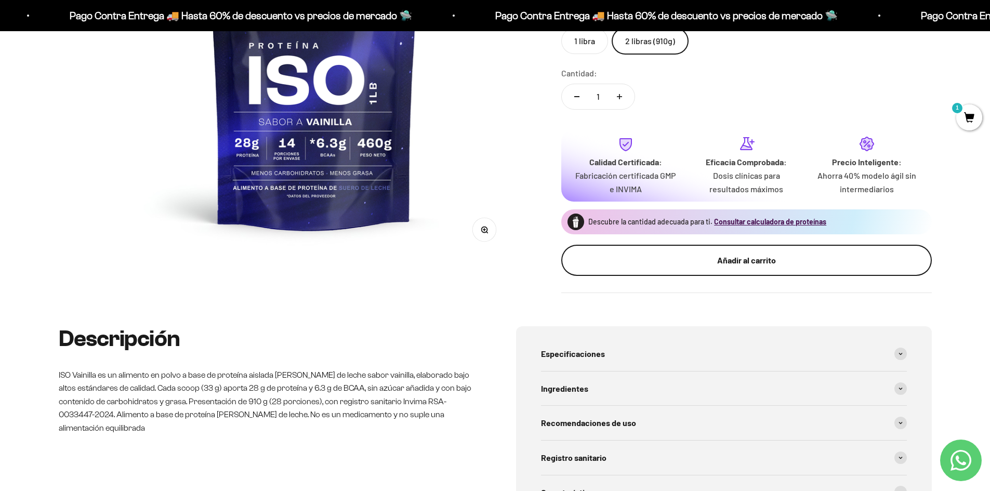
click at [709, 266] on div "Añadir al carrito" at bounding box center [746, 261] width 329 height 14
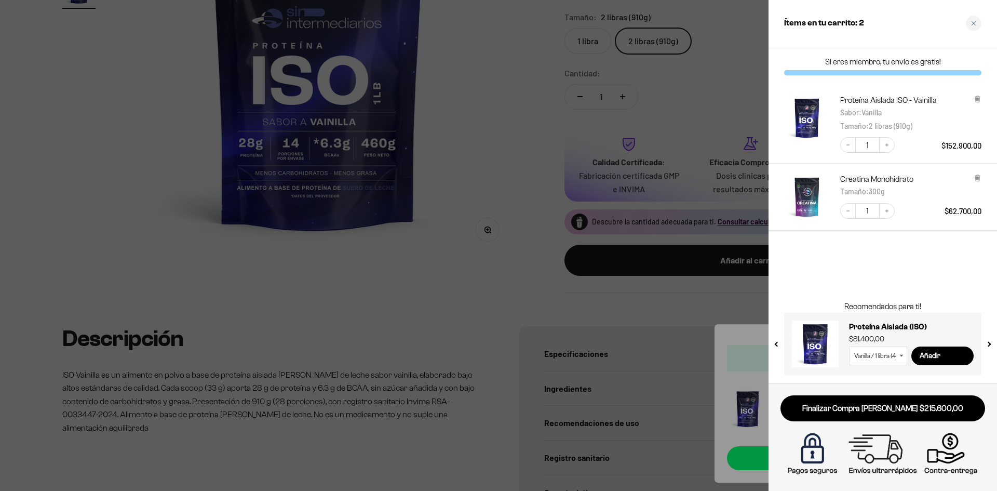
click at [490, 235] on div at bounding box center [498, 245] width 997 height 491
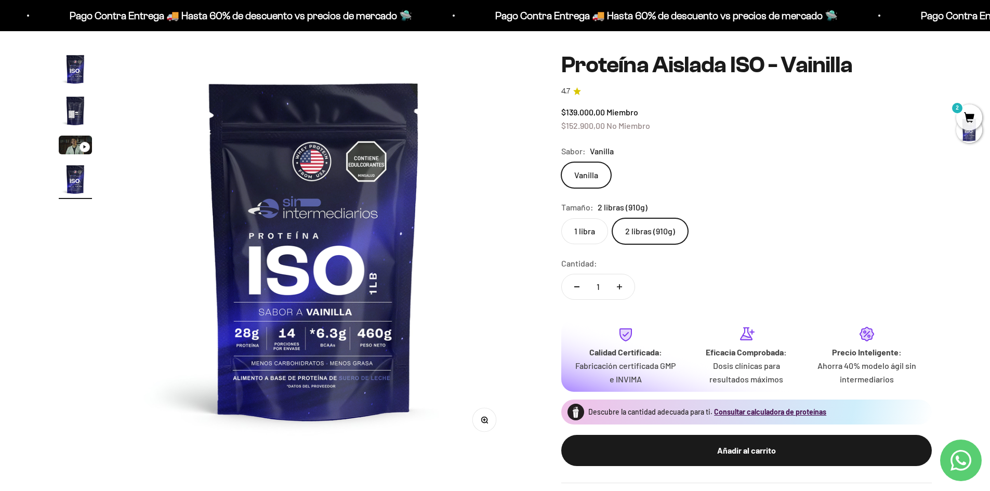
scroll to position [0, 0]
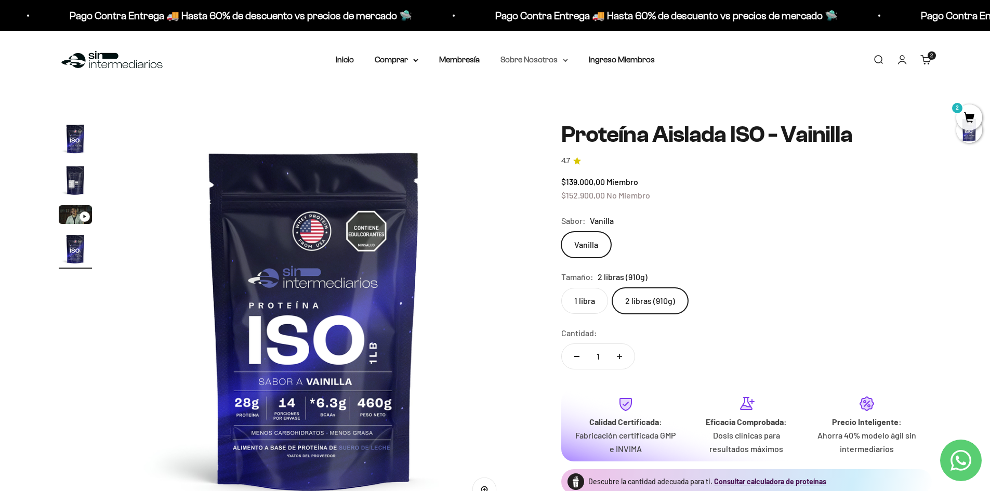
click at [545, 62] on summary "Sobre Nosotros" at bounding box center [534, 60] width 68 height 14
click at [391, 59] on summary "Comprar" at bounding box center [397, 60] width 44 height 14
click at [391, 90] on span "Proteínas" at bounding box center [398, 92] width 35 height 9
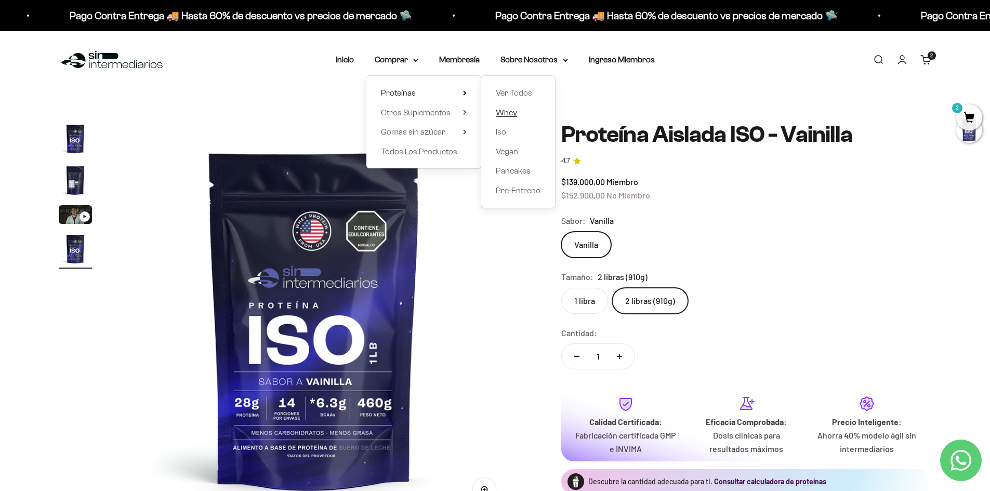
click at [509, 114] on span "Whey" at bounding box center [506, 112] width 21 height 9
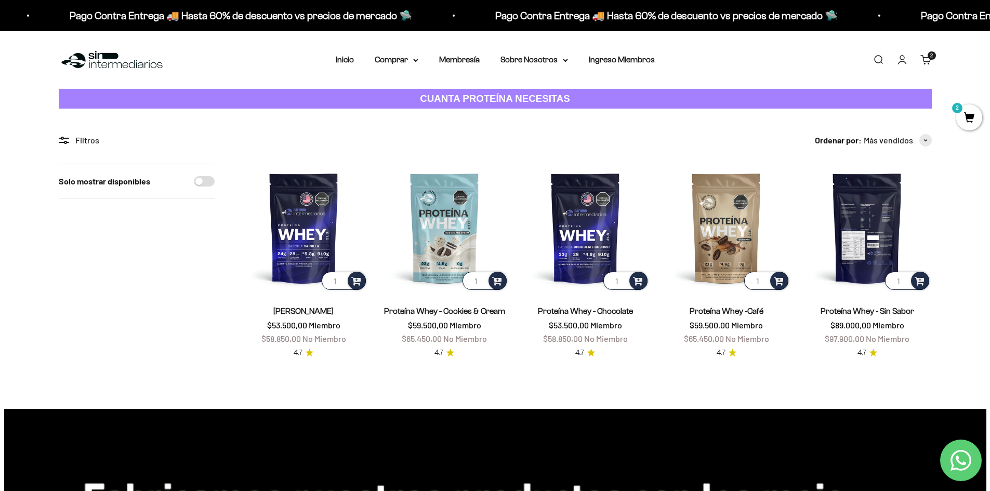
click at [841, 221] on img at bounding box center [867, 228] width 128 height 128
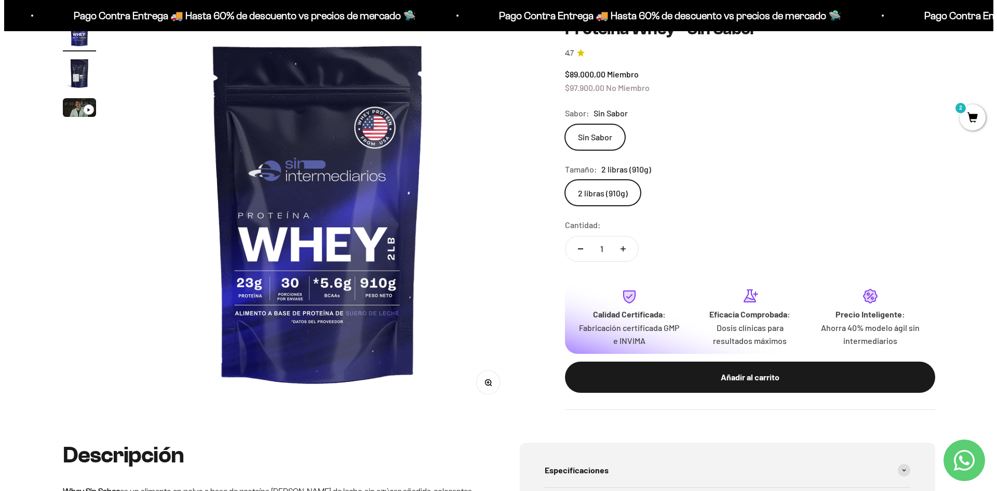
scroll to position [87, 0]
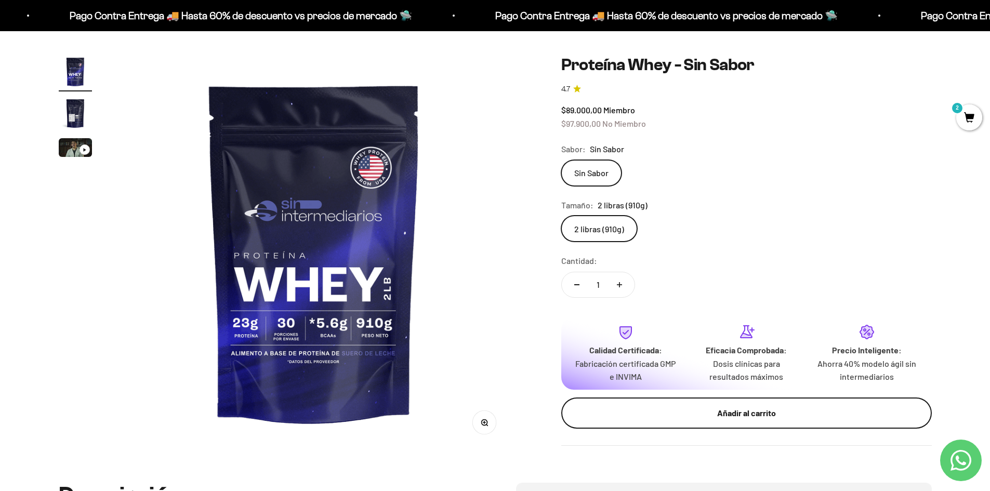
click at [750, 410] on div "Añadir al carrito" at bounding box center [746, 413] width 329 height 14
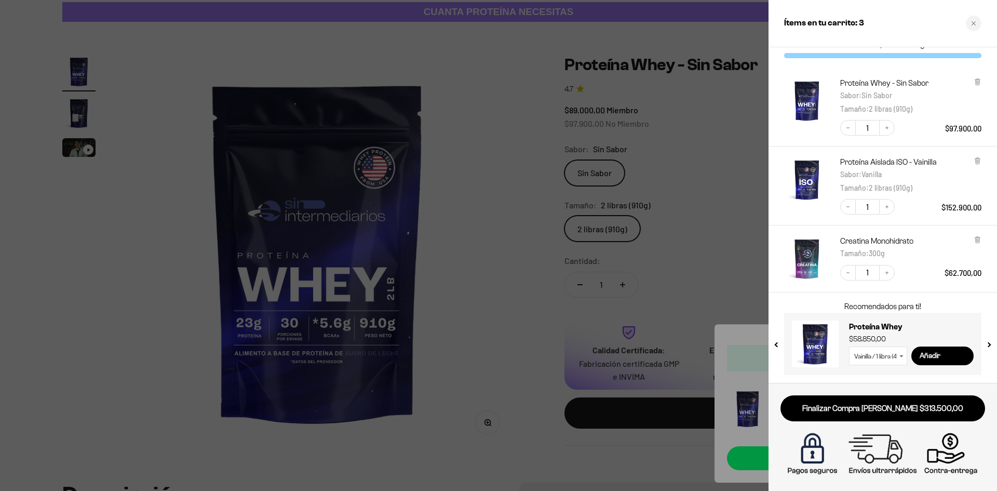
scroll to position [0, 0]
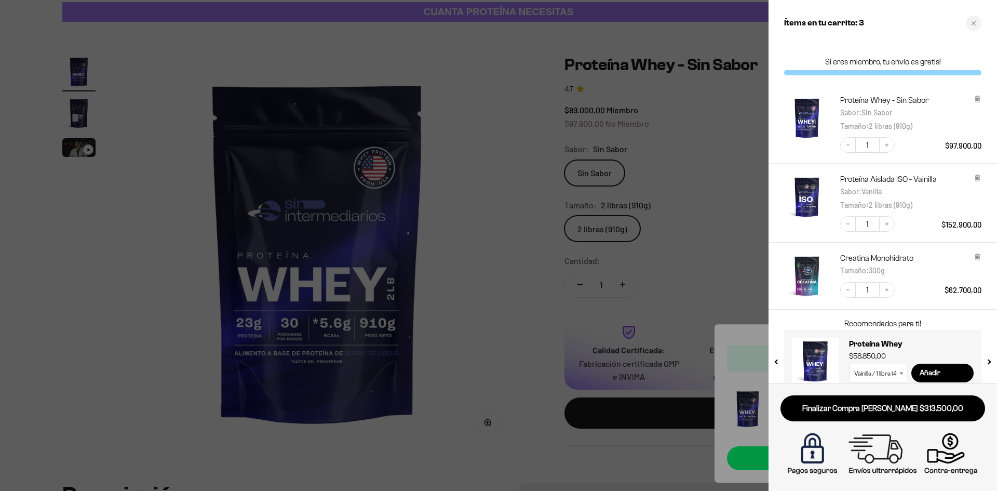
click at [656, 222] on div at bounding box center [498, 245] width 997 height 491
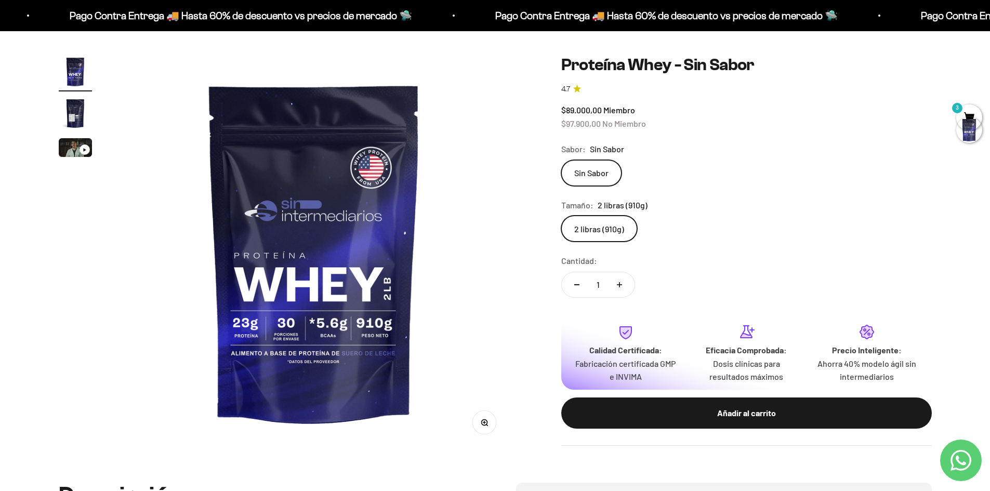
click at [969, 124] on div at bounding box center [969, 130] width 26 height 26
click at [964, 120] on div at bounding box center [969, 130] width 26 height 26
click at [967, 115] on span "3" at bounding box center [969, 117] width 26 height 26
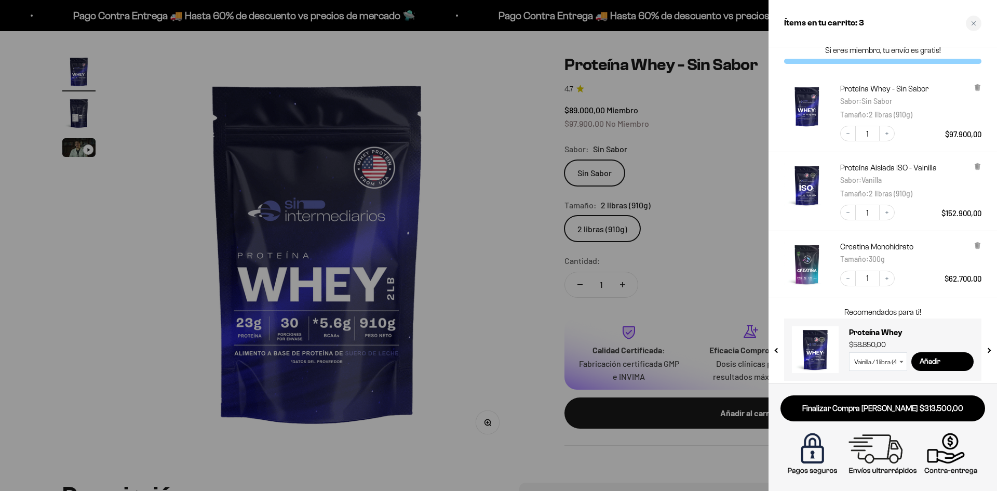
scroll to position [17, 0]
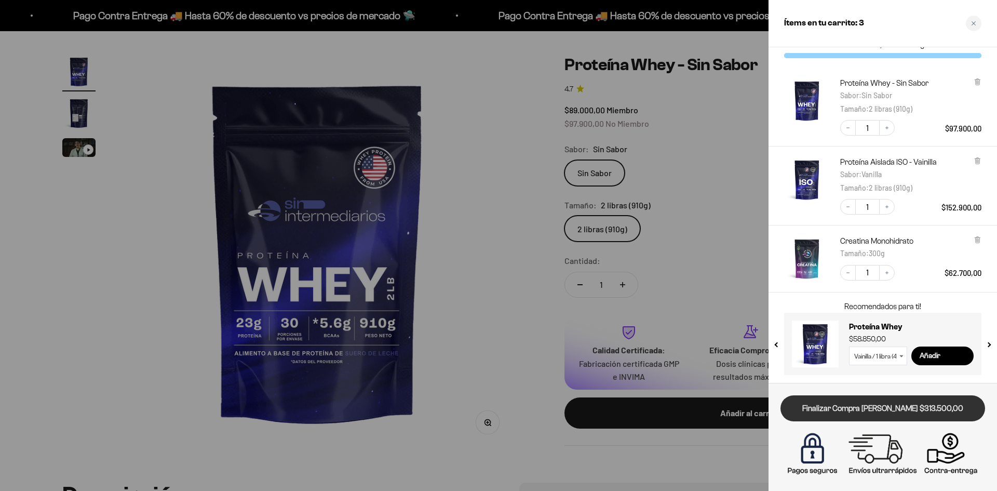
click at [883, 413] on link "Finalizar Compra [PERSON_NAME] $313.500,00" at bounding box center [883, 408] width 205 height 26
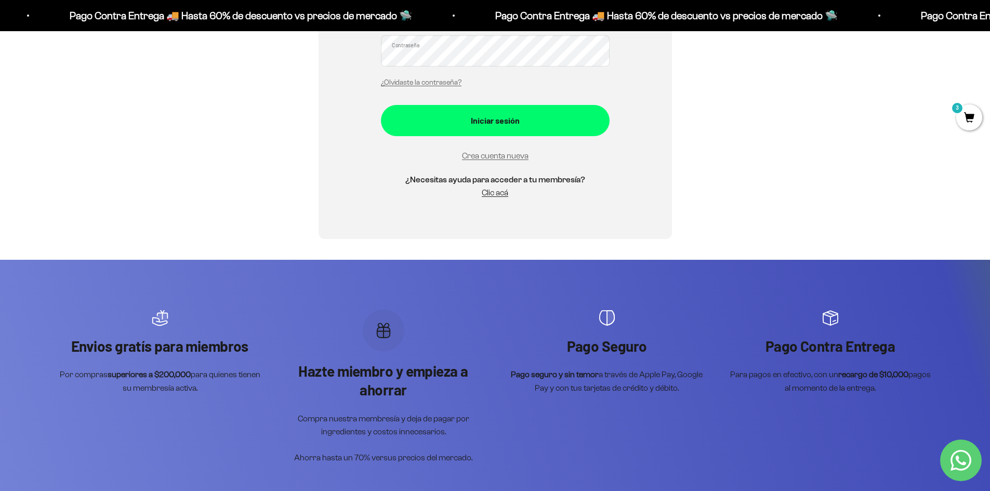
scroll to position [323, 0]
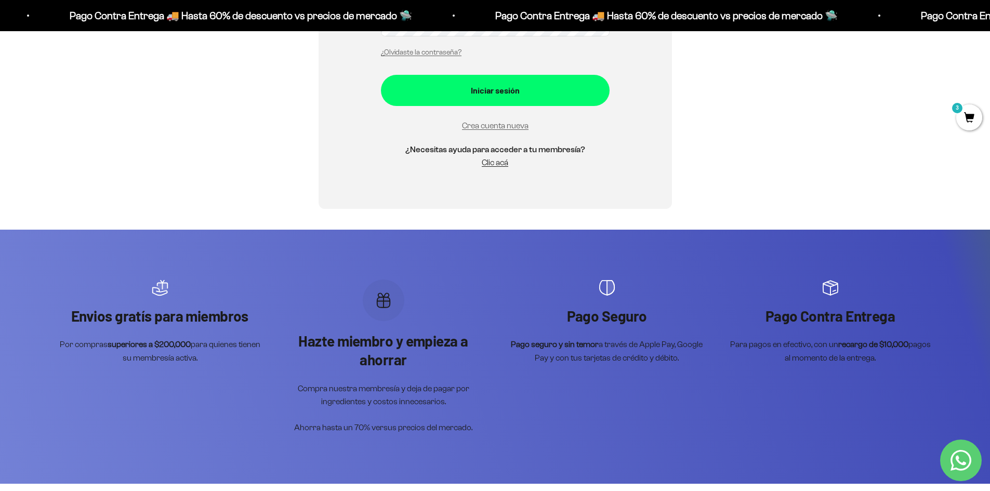
click at [234, 370] on scroll-carousel "Envios gratís para miembros Por compras superiores a $200,000 para quienes tien…" at bounding box center [495, 357] width 873 height 155
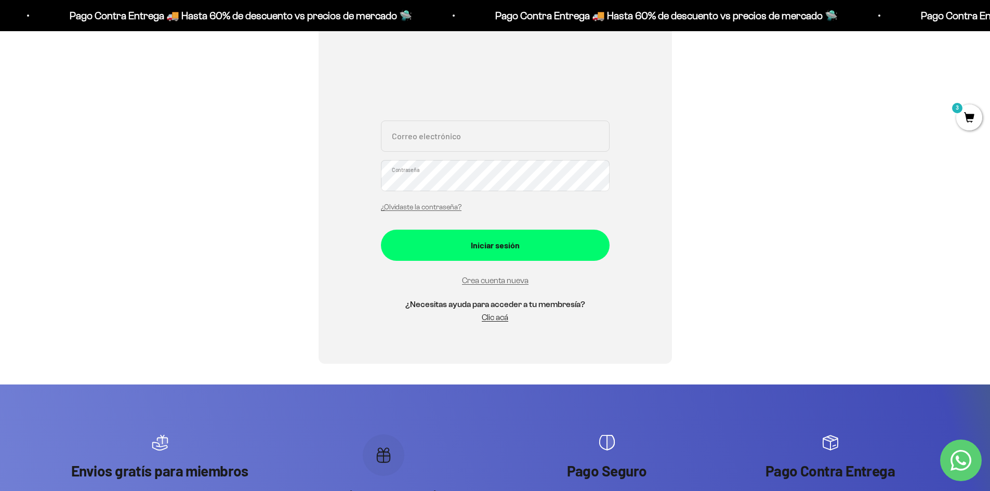
scroll to position [0, 0]
